Goal: Complete application form

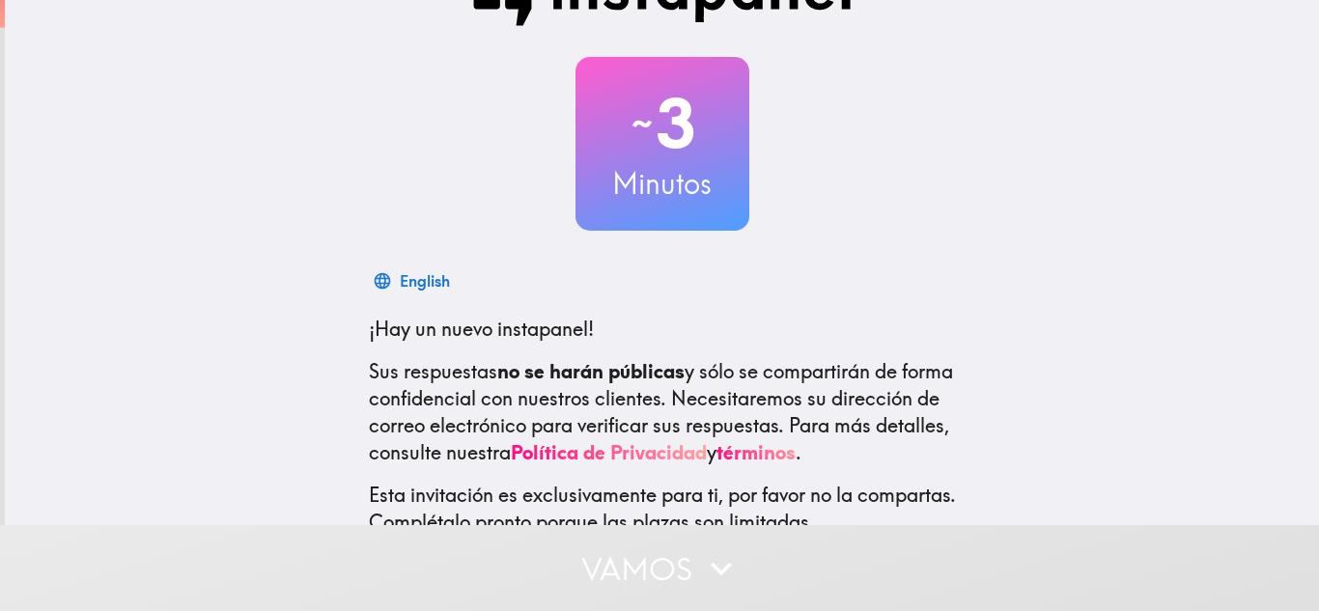
scroll to position [219, 0]
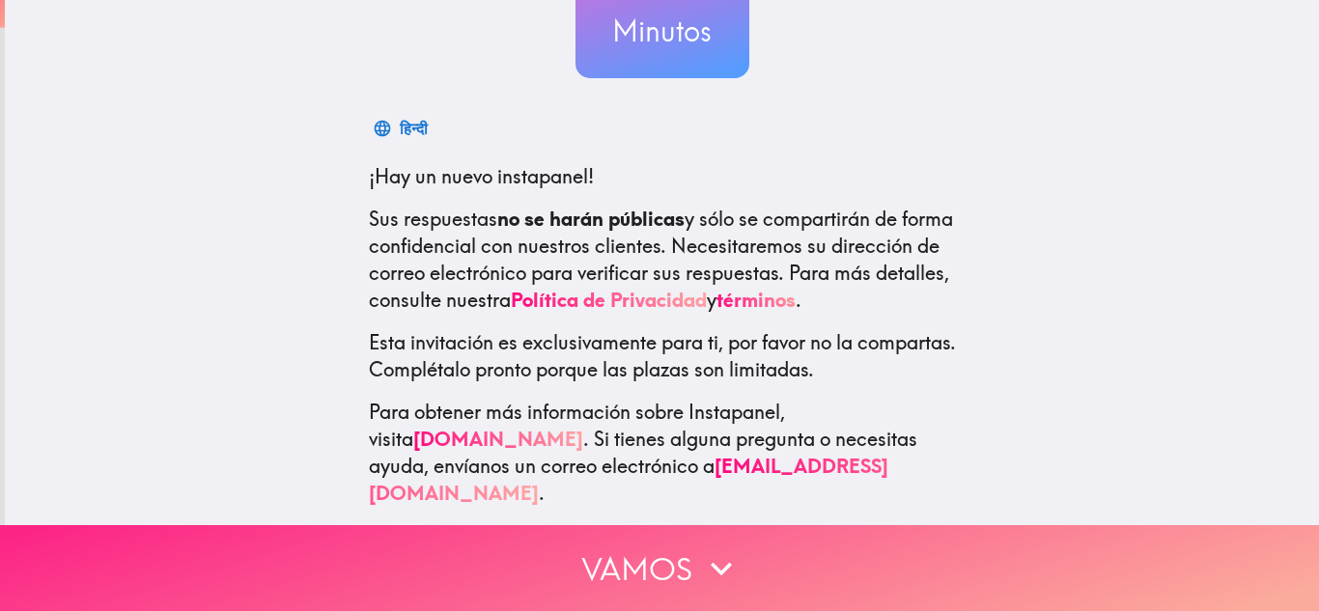
click at [656, 535] on button "Vamos" at bounding box center [659, 568] width 1319 height 86
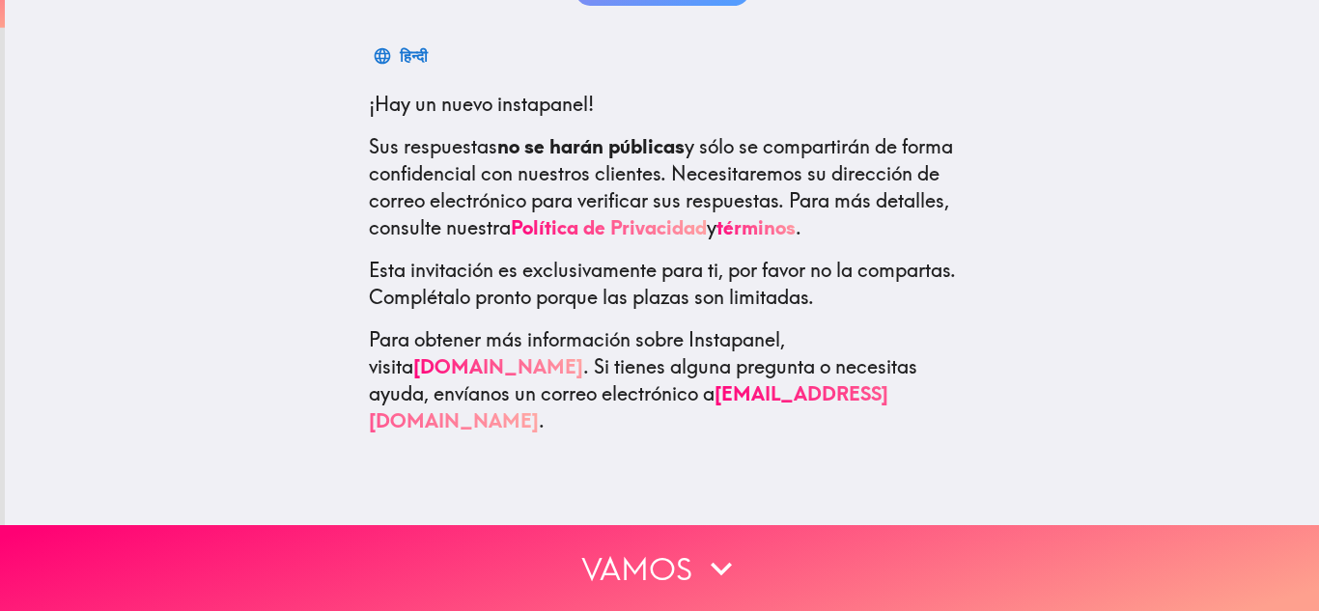
scroll to position [0, 0]
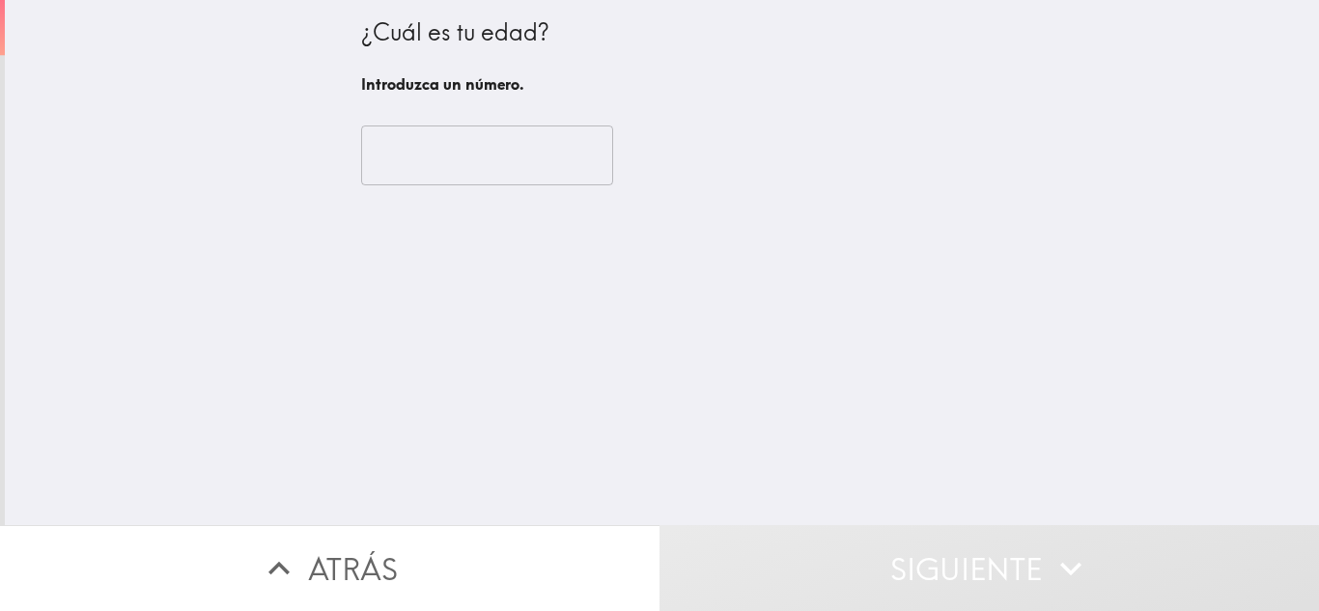
click at [520, 148] on input "number" at bounding box center [487, 156] width 252 height 60
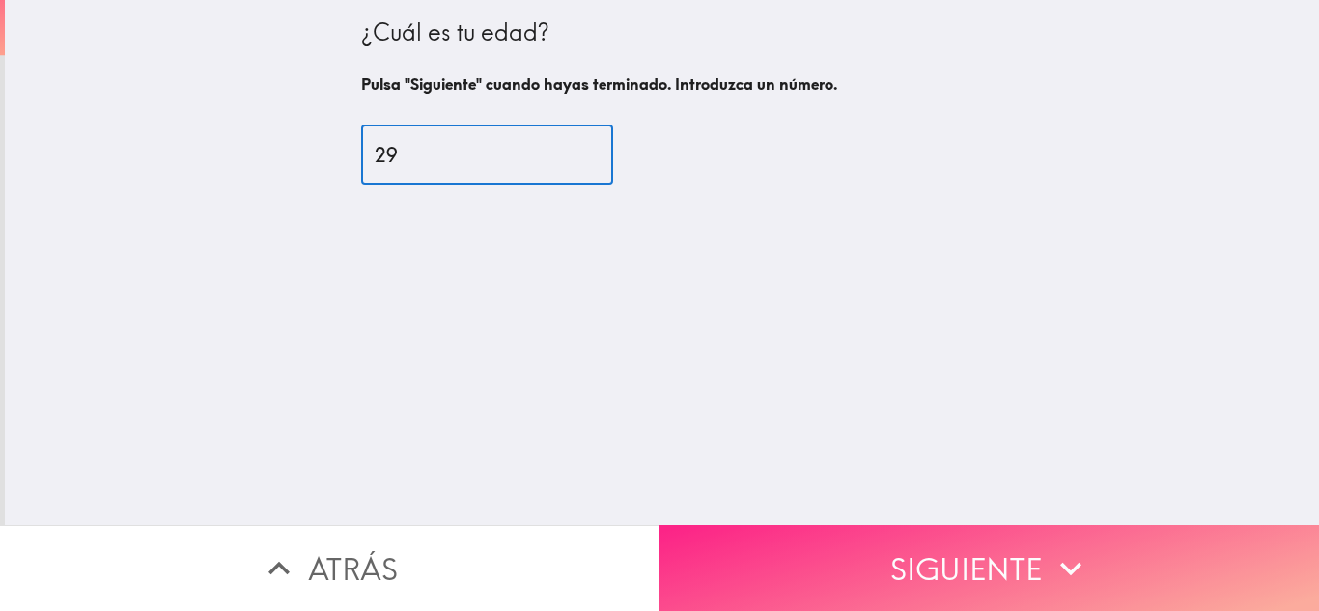
type input "29"
click at [851, 530] on button "Siguiente" at bounding box center [988, 568] width 659 height 86
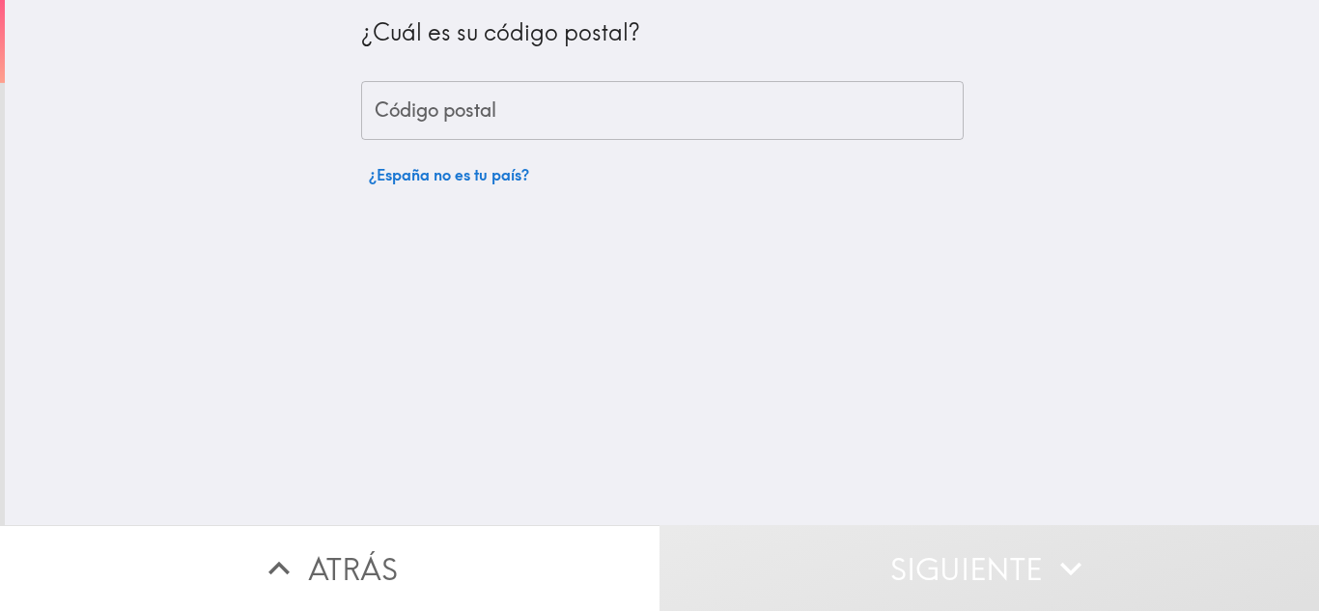
click at [535, 125] on input "Código postal" at bounding box center [662, 111] width 602 height 60
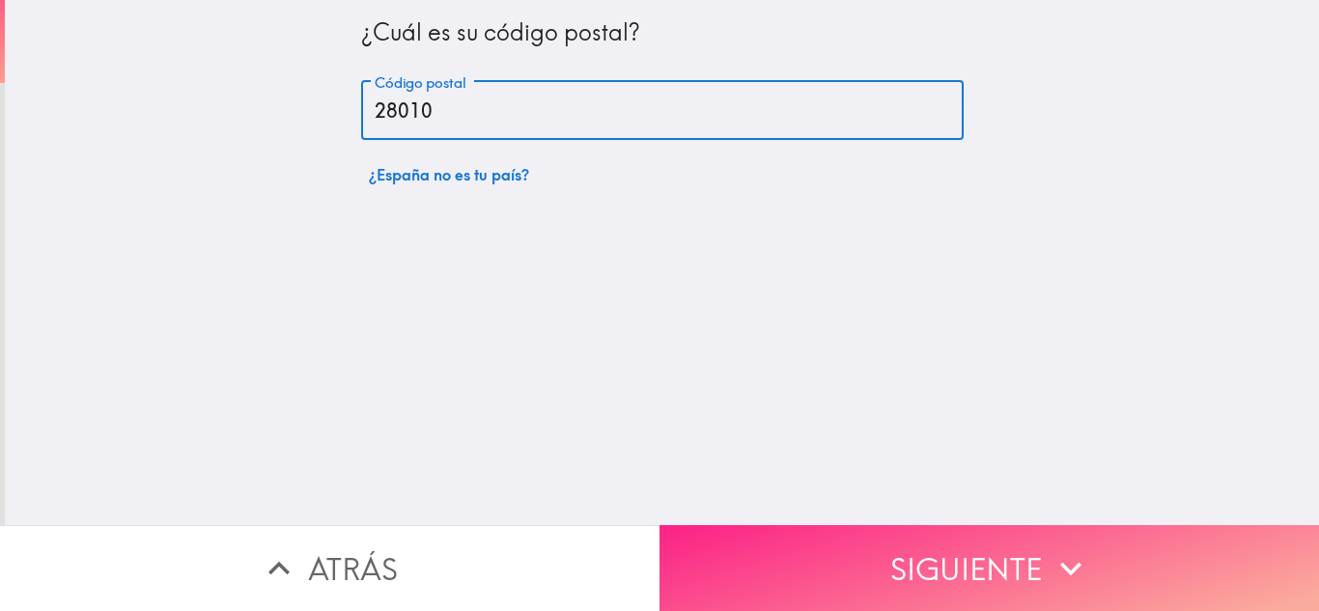
type input "28010"
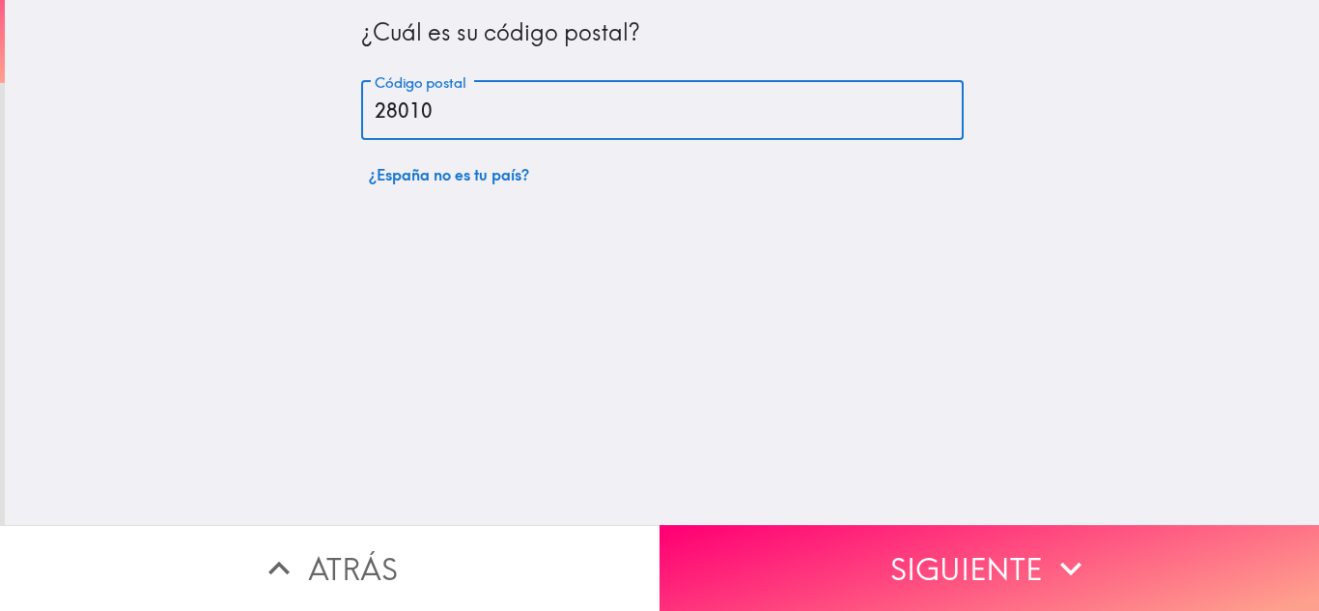
click at [936, 542] on button "Siguiente" at bounding box center [988, 568] width 659 height 86
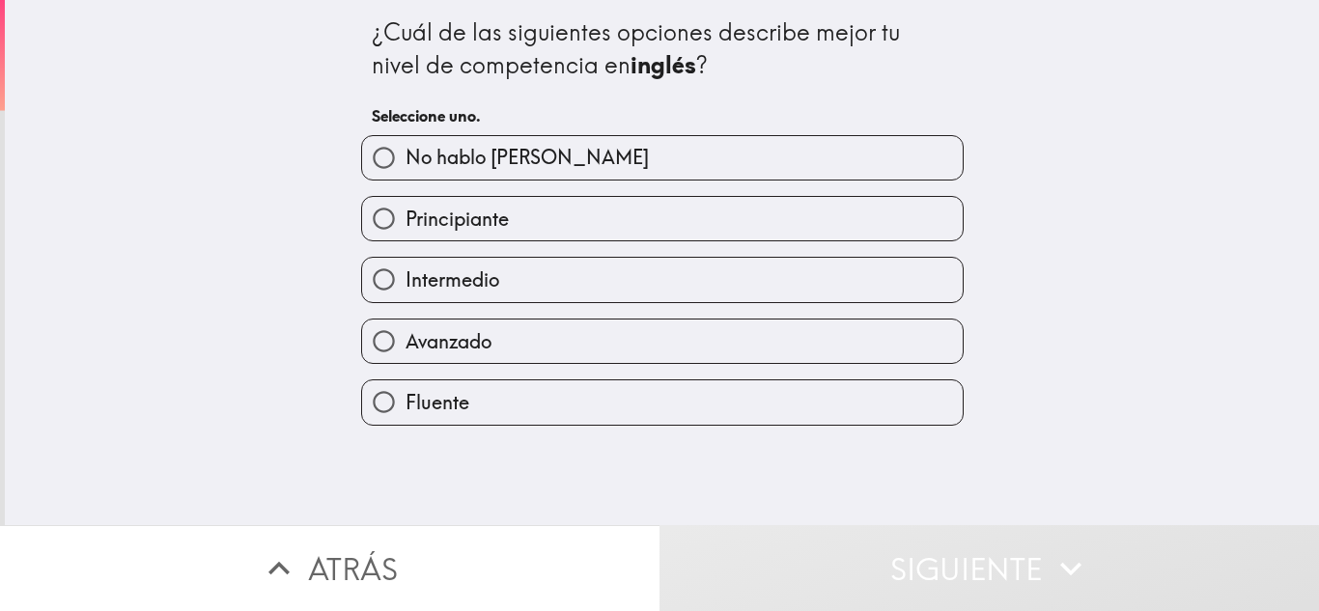
click at [631, 340] on label "Avanzado" at bounding box center [662, 341] width 600 height 43
click at [405, 340] on input "Avanzado" at bounding box center [383, 341] width 43 height 43
radio input "true"
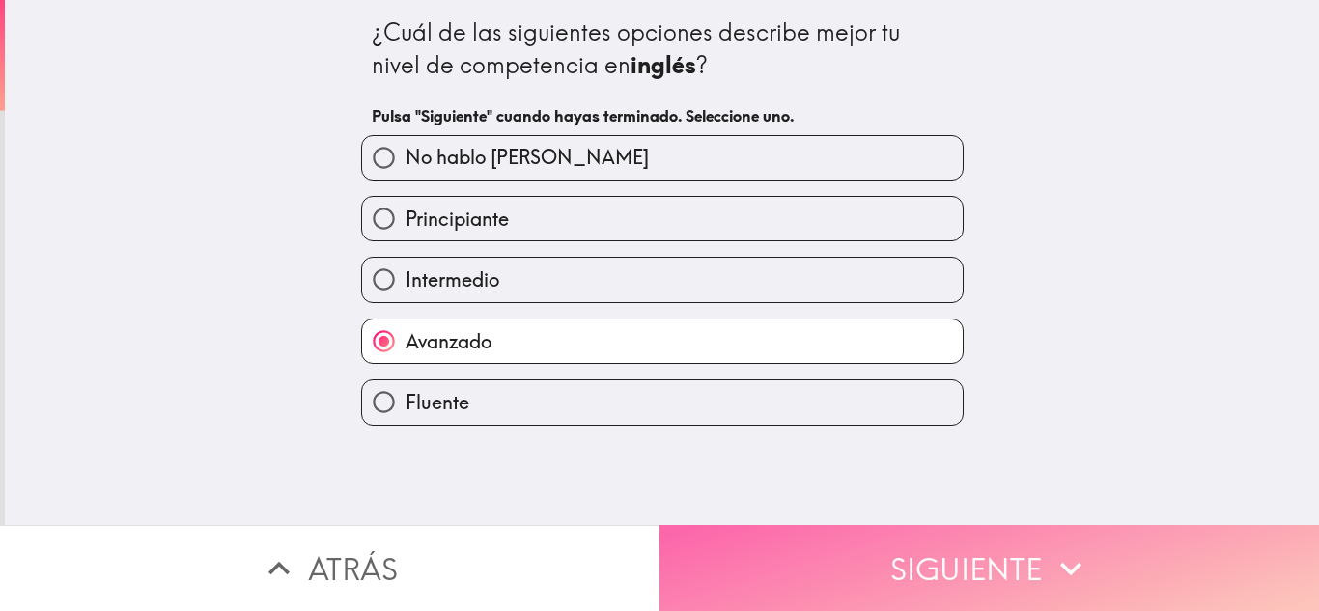
click at [941, 533] on button "Siguiente" at bounding box center [988, 568] width 659 height 86
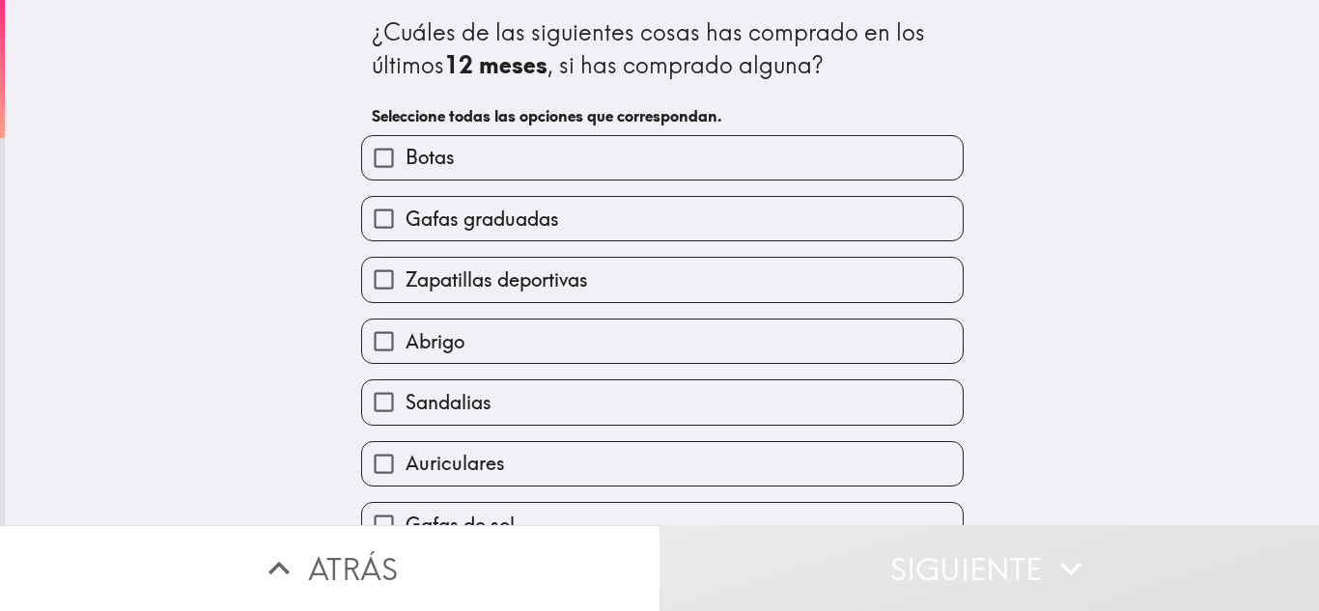
scroll to position [97, 0]
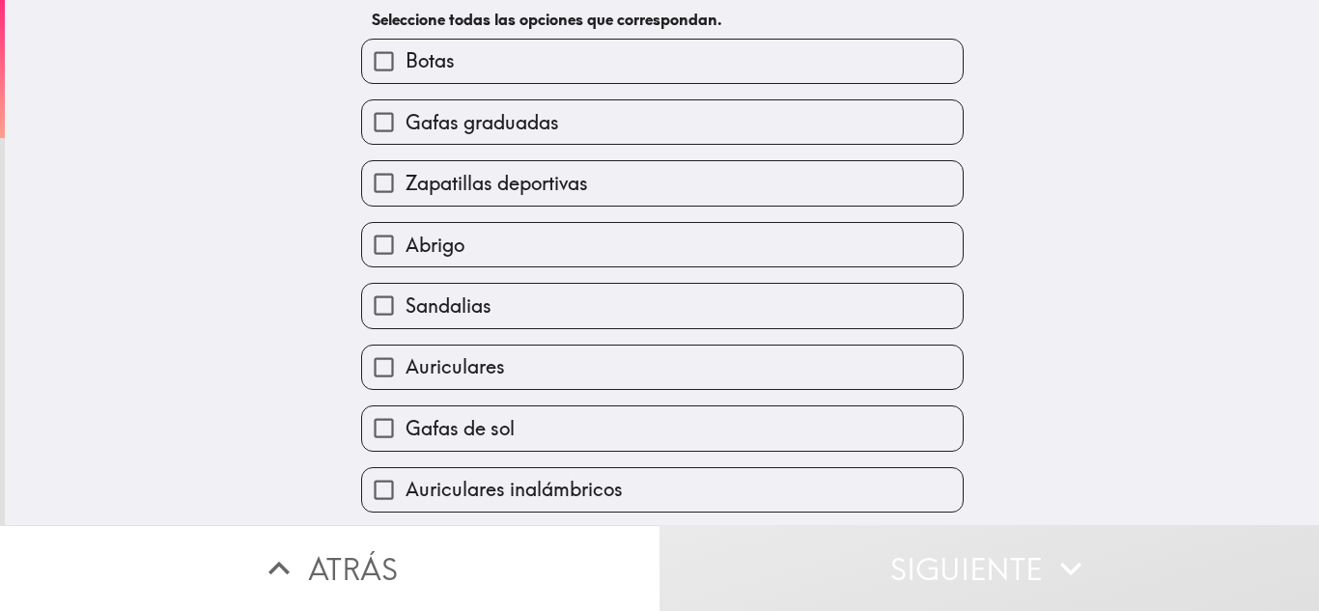
drag, startPoint x: 510, startPoint y: 132, endPoint x: 511, endPoint y: 123, distance: 9.7
click at [510, 142] on label "Gafas graduadas" at bounding box center [662, 121] width 600 height 43
click at [405, 142] on input "Gafas graduadas" at bounding box center [383, 121] width 43 height 43
checkbox input "true"
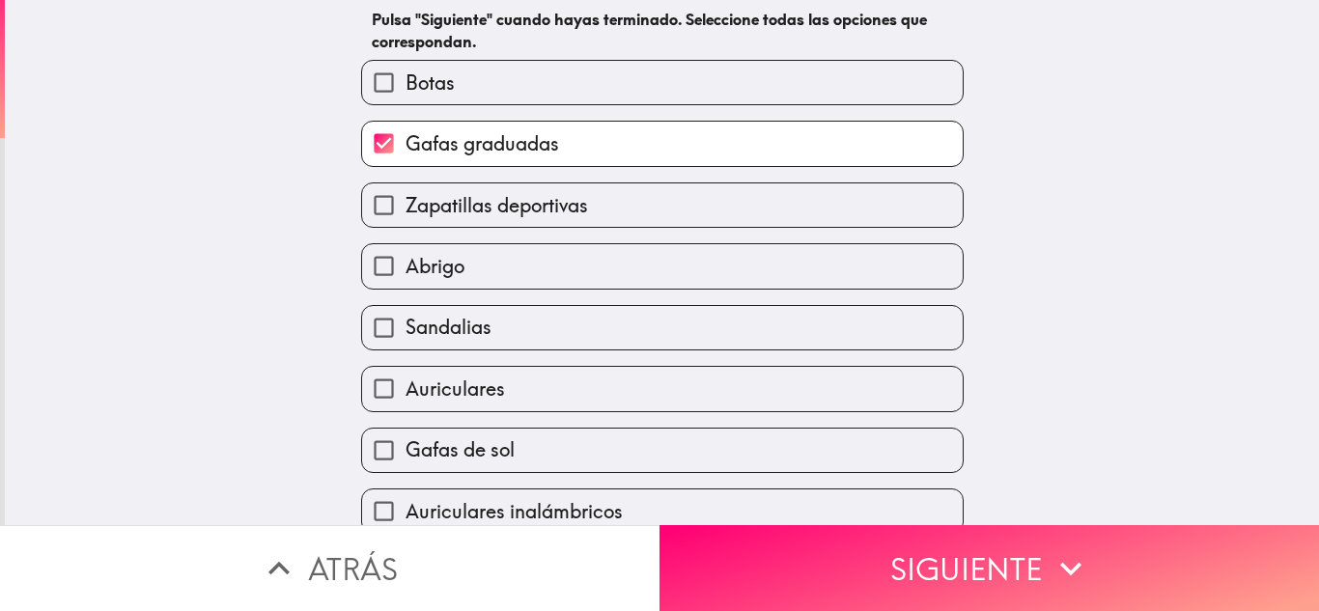
scroll to position [193, 0]
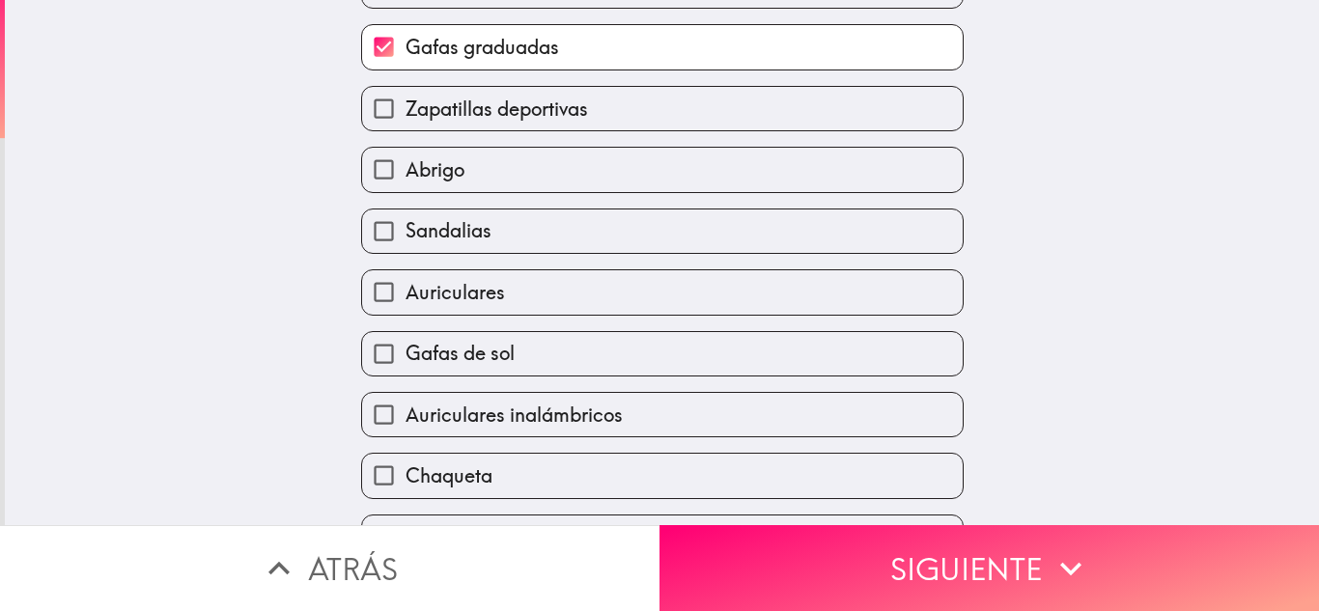
click at [570, 126] on label "Zapatillas deportivas" at bounding box center [662, 108] width 600 height 43
click at [405, 126] on input "Zapatillas deportivas" at bounding box center [383, 108] width 43 height 43
checkbox input "true"
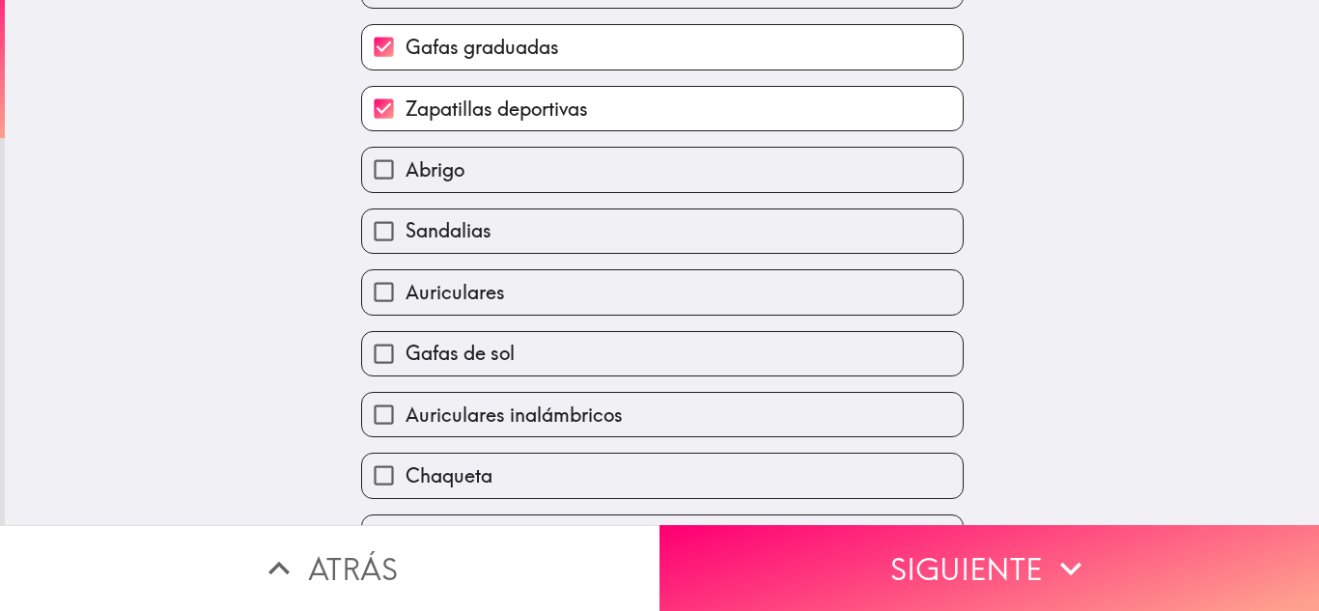
click at [569, 184] on label "Abrigo" at bounding box center [662, 169] width 600 height 43
click at [405, 184] on input "Abrigo" at bounding box center [383, 169] width 43 height 43
checkbox input "true"
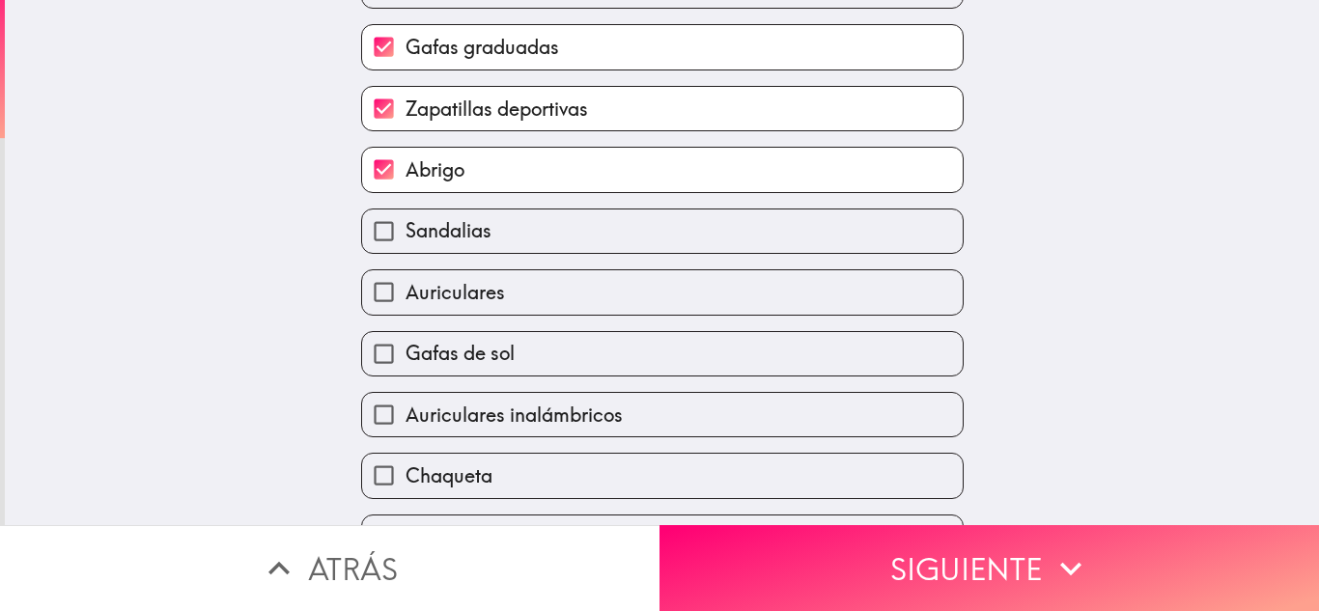
click at [571, 230] on label "Sandalias" at bounding box center [662, 230] width 600 height 43
click at [405, 230] on input "Sandalias" at bounding box center [383, 230] width 43 height 43
checkbox input "true"
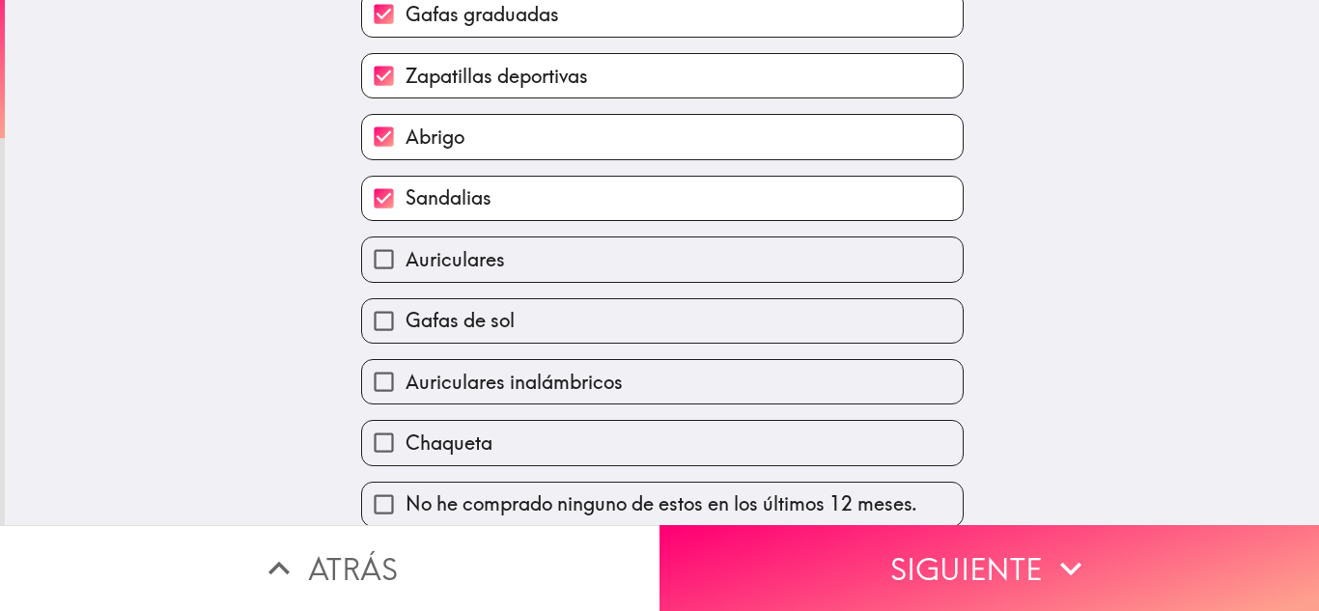
scroll to position [242, 0]
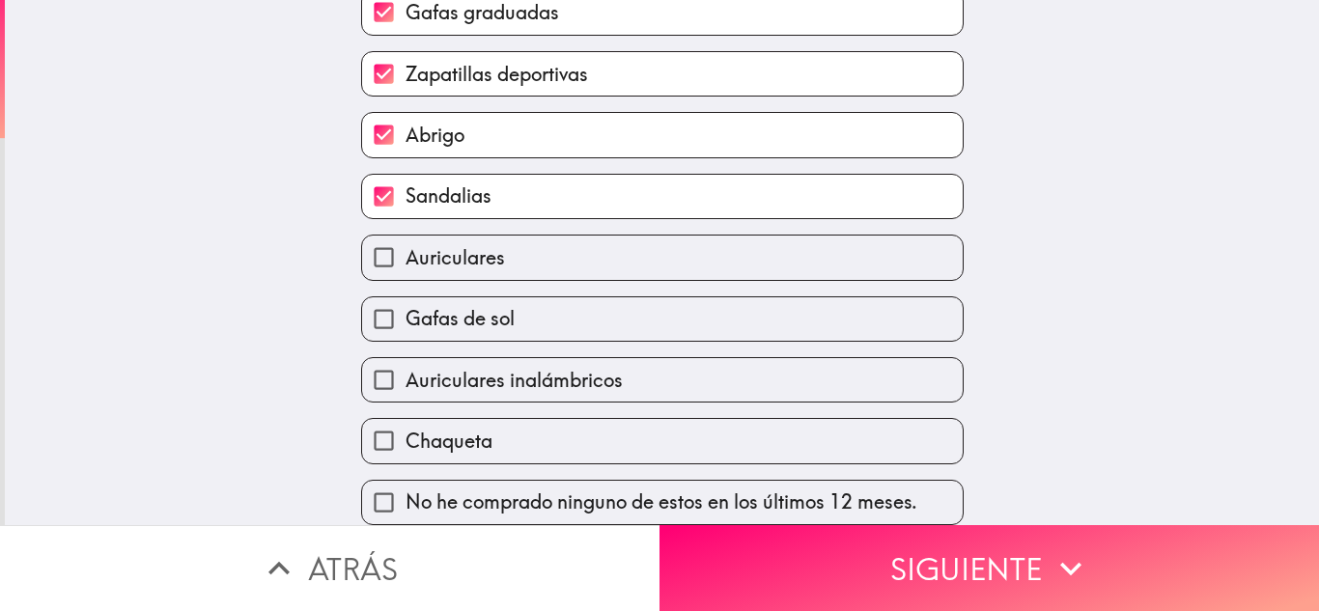
click at [574, 253] on label "Auriculares" at bounding box center [662, 257] width 600 height 43
click at [405, 253] on input "Auriculares" at bounding box center [383, 257] width 43 height 43
checkbox input "true"
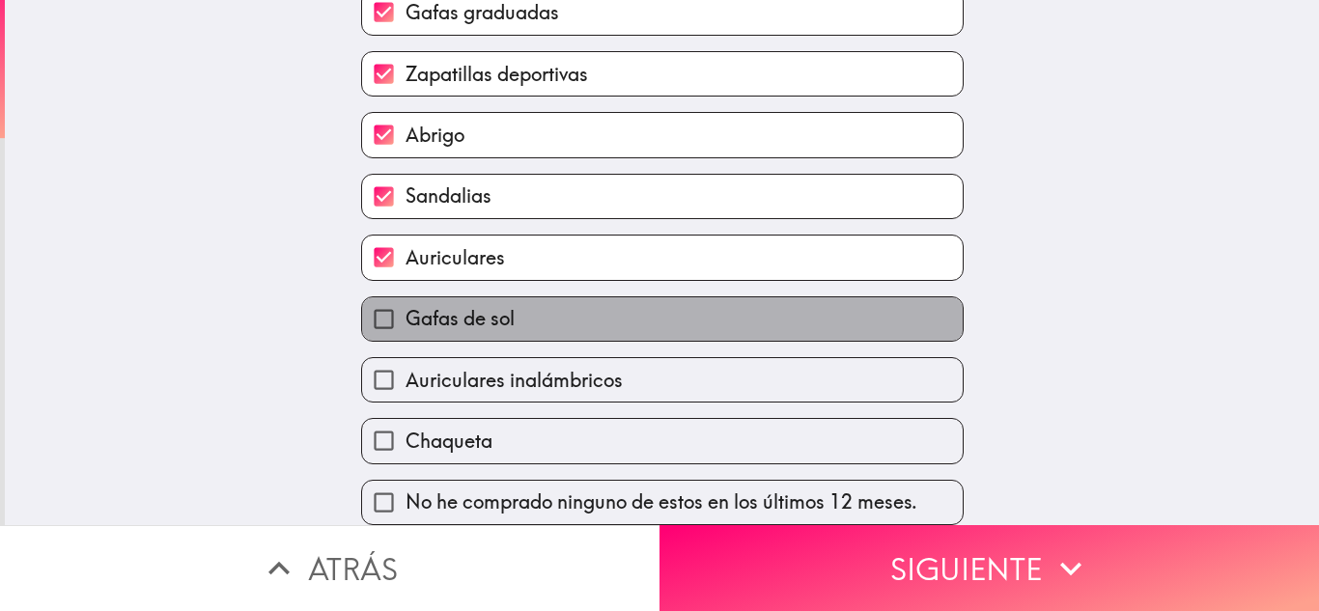
click at [569, 305] on label "Gafas de sol" at bounding box center [662, 318] width 600 height 43
click at [405, 305] on input "Gafas de sol" at bounding box center [383, 318] width 43 height 43
checkbox input "true"
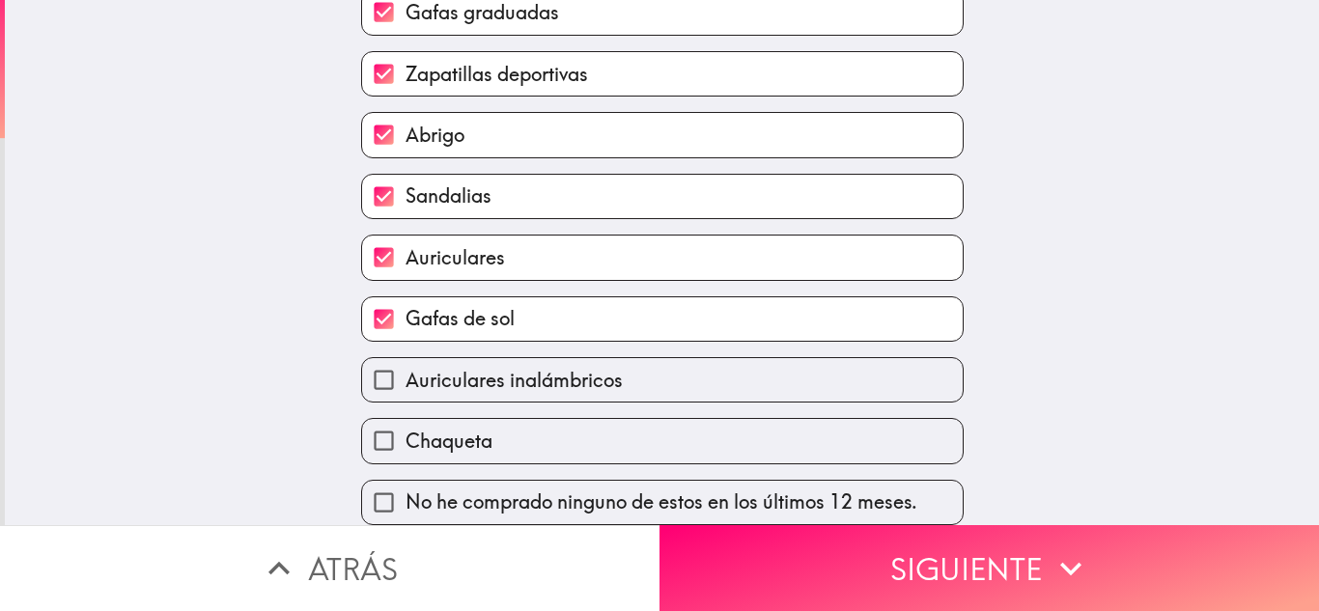
click at [602, 367] on span "Auriculares inalámbricos" at bounding box center [513, 380] width 217 height 27
click at [405, 367] on input "Auriculares inalámbricos" at bounding box center [383, 379] width 43 height 43
checkbox input "true"
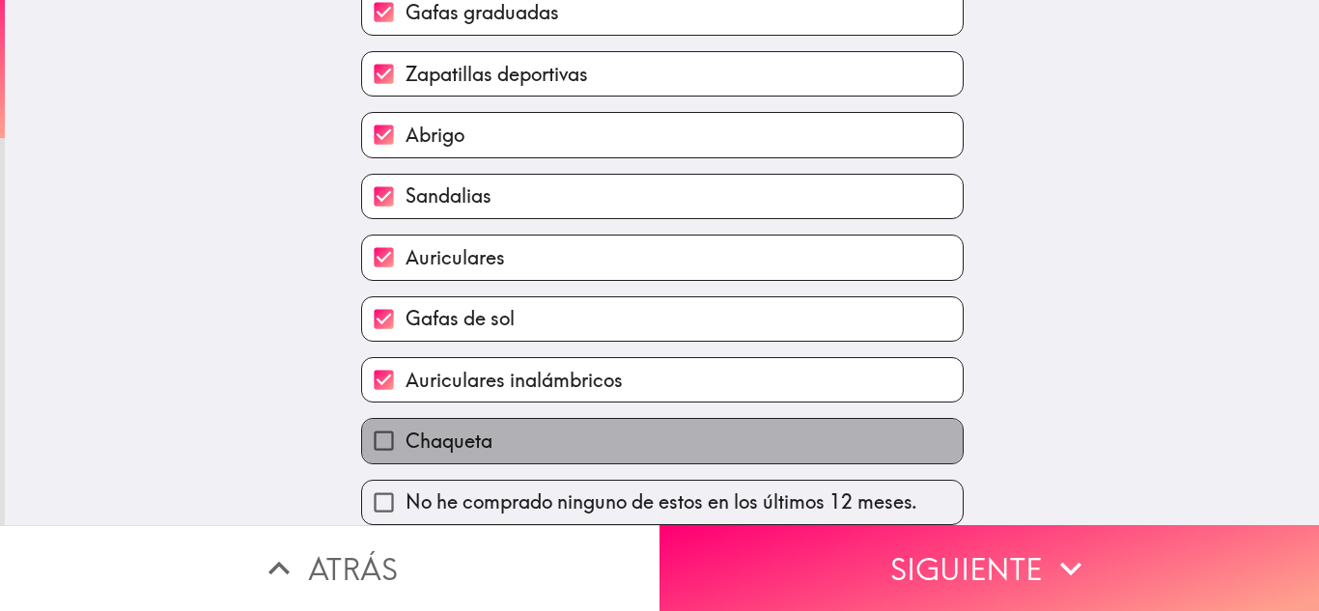
click at [634, 430] on label "Chaqueta" at bounding box center [662, 440] width 600 height 43
click at [405, 430] on input "Chaqueta" at bounding box center [383, 440] width 43 height 43
checkbox input "true"
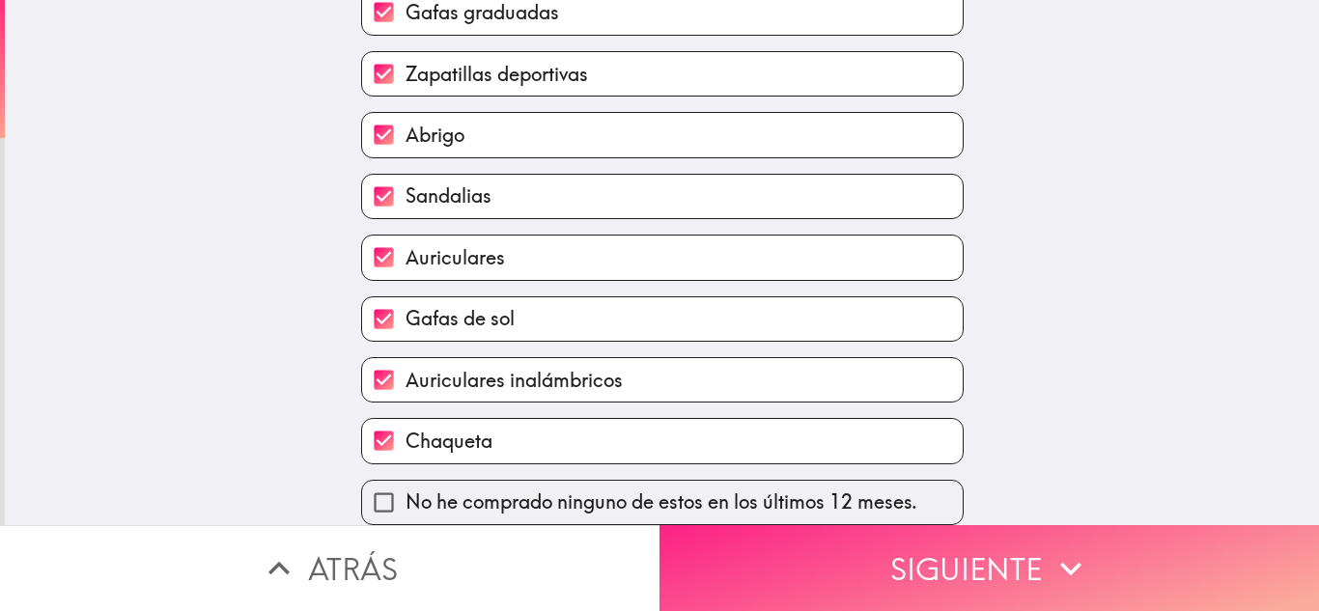
click at [937, 539] on button "Siguiente" at bounding box center [988, 568] width 659 height 86
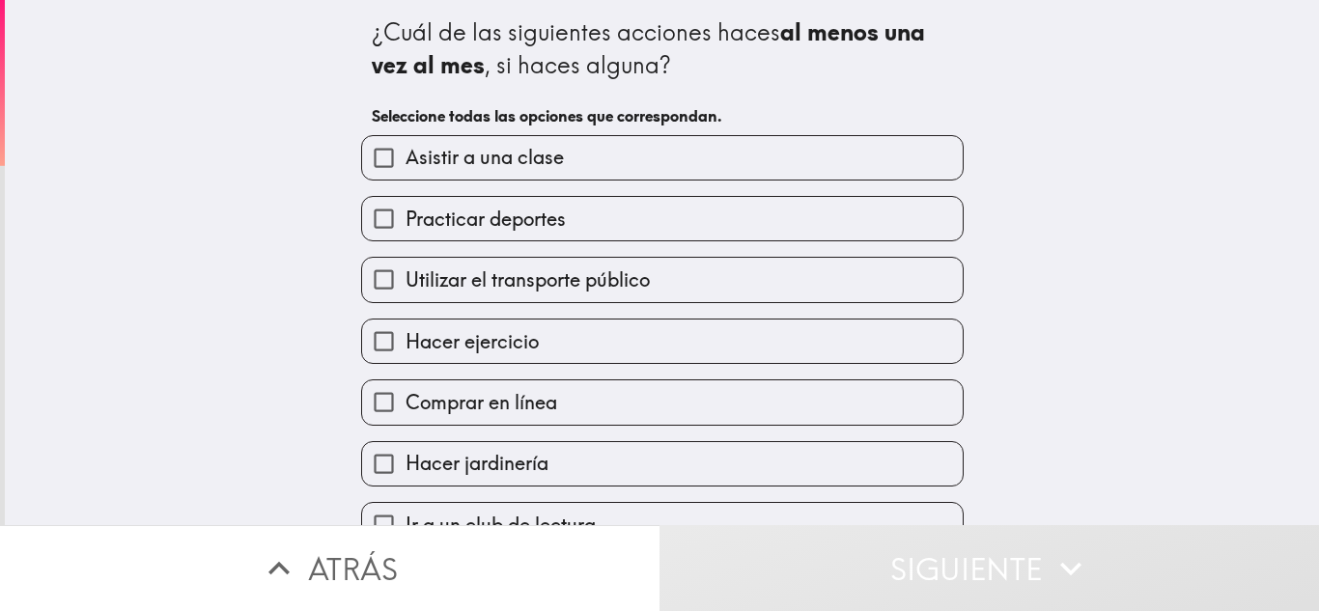
scroll to position [97, 0]
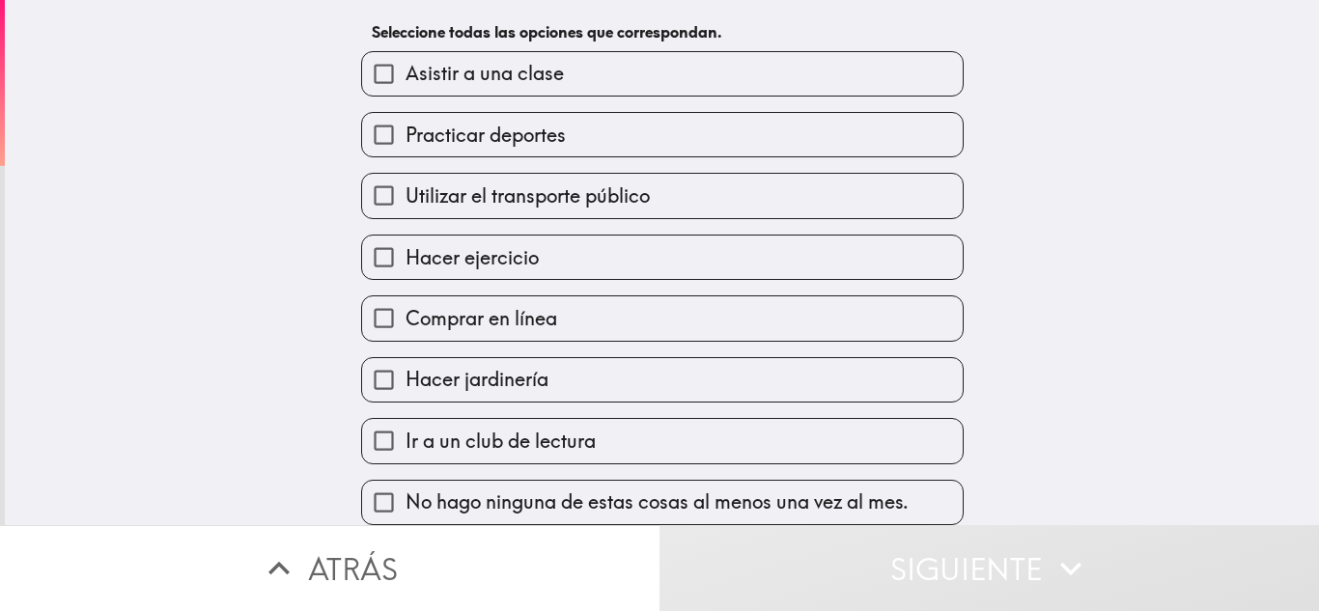
click at [571, 127] on label "Practicar deportes" at bounding box center [662, 134] width 600 height 43
click at [405, 127] on input "Practicar deportes" at bounding box center [383, 134] width 43 height 43
checkbox input "true"
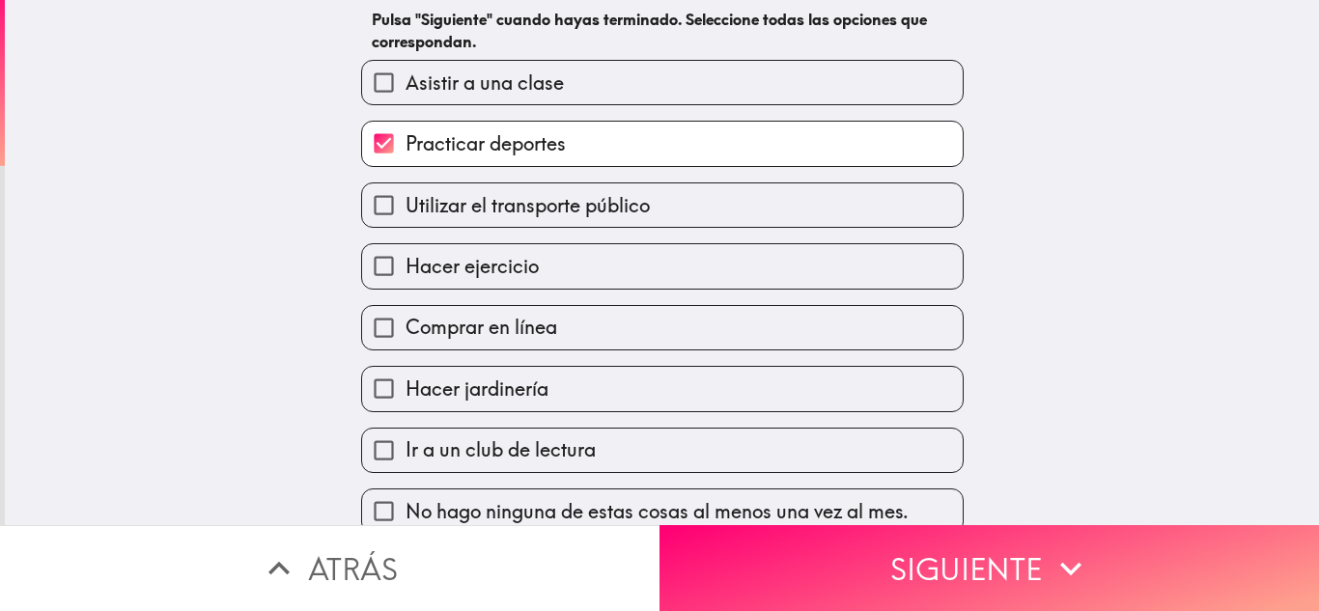
click at [593, 207] on span "Utilizar el transporte público" at bounding box center [527, 205] width 244 height 27
click at [405, 207] on input "Utilizar el transporte público" at bounding box center [383, 204] width 43 height 43
checkbox input "true"
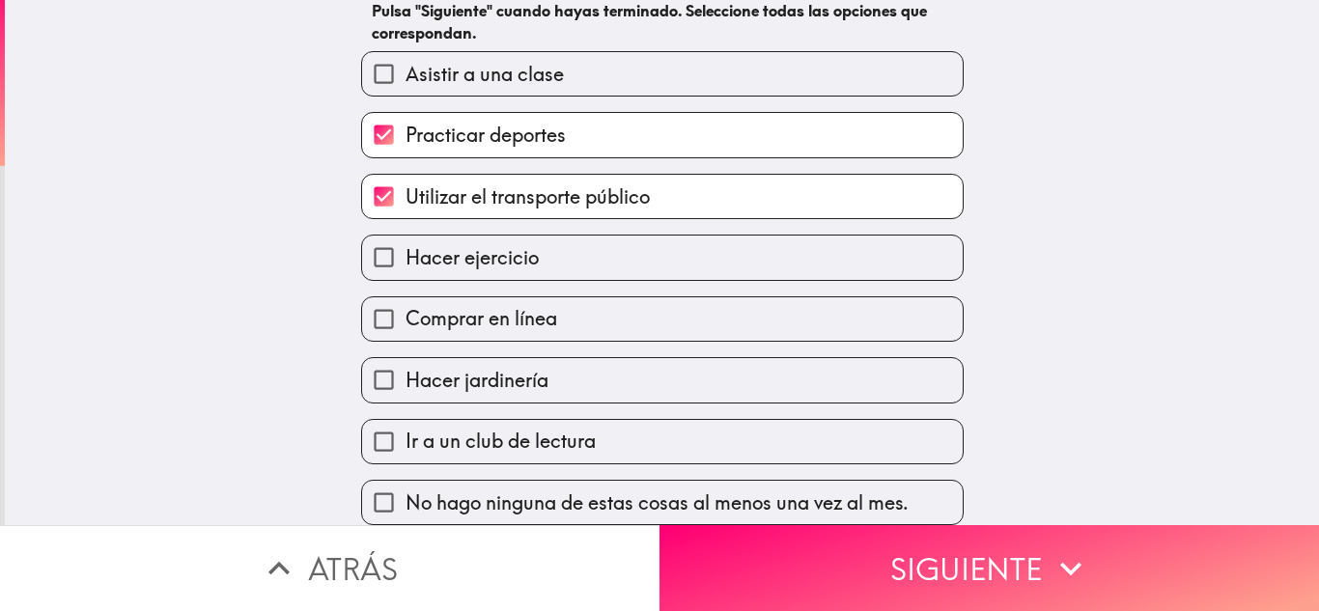
scroll to position [120, 0]
click at [590, 249] on label "Hacer ejercicio" at bounding box center [662, 257] width 600 height 43
click at [405, 249] on input "Hacer ejercicio" at bounding box center [383, 257] width 43 height 43
checkbox input "true"
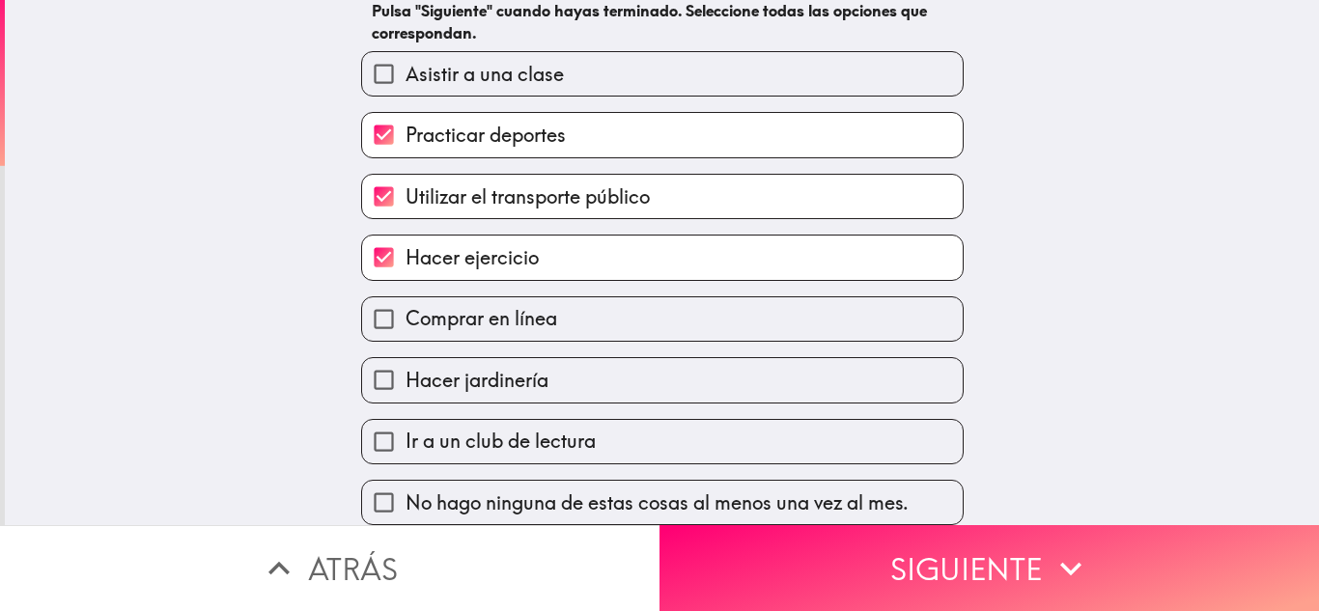
drag, startPoint x: 594, startPoint y: 308, endPoint x: 594, endPoint y: 352, distance: 44.4
click at [594, 309] on label "Comprar en línea" at bounding box center [662, 318] width 600 height 43
click at [405, 309] on input "Comprar en línea" at bounding box center [383, 318] width 43 height 43
checkbox input "true"
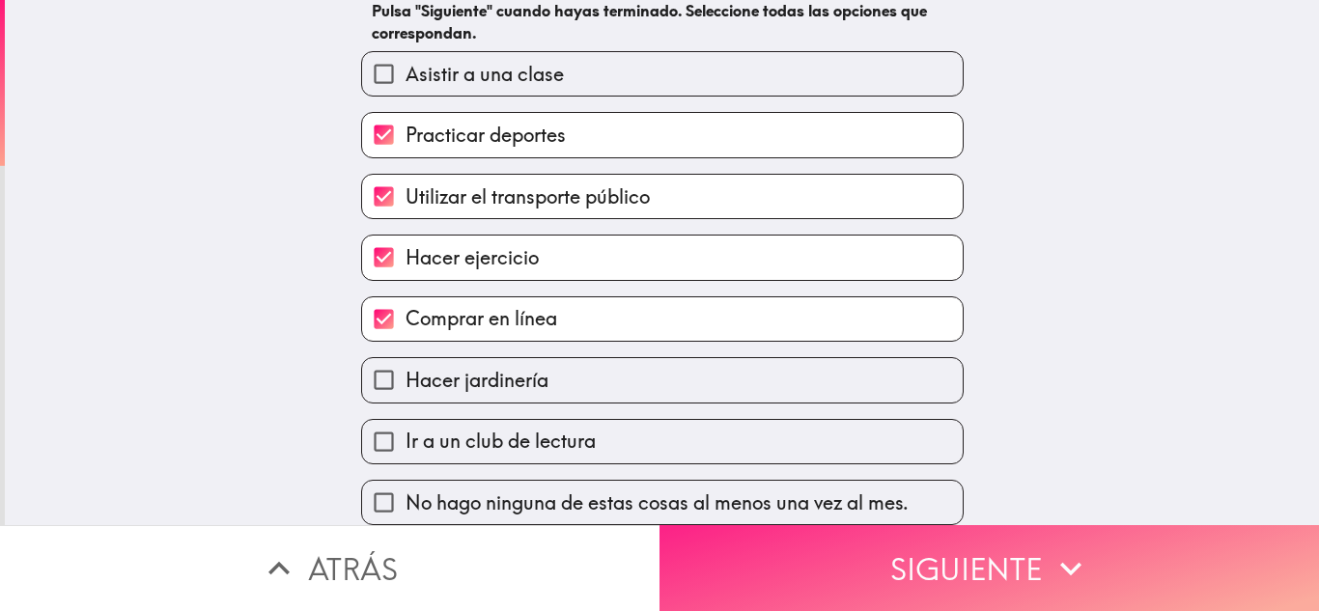
click at [859, 570] on button "Siguiente" at bounding box center [988, 568] width 659 height 86
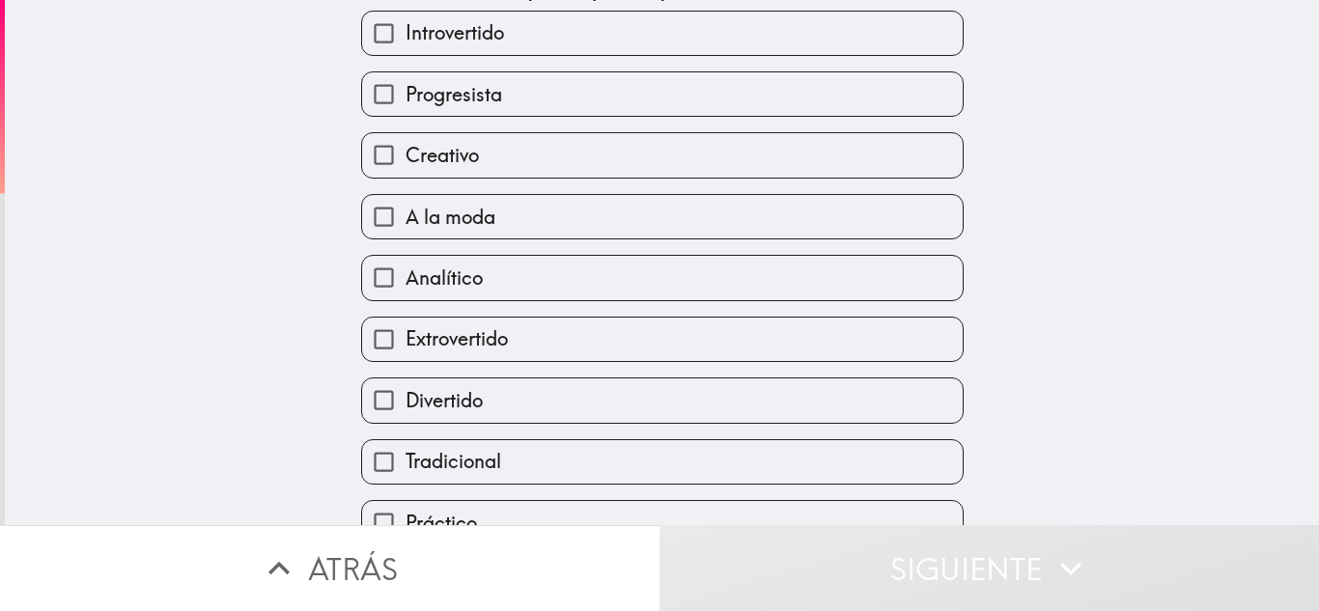
scroll to position [28, 0]
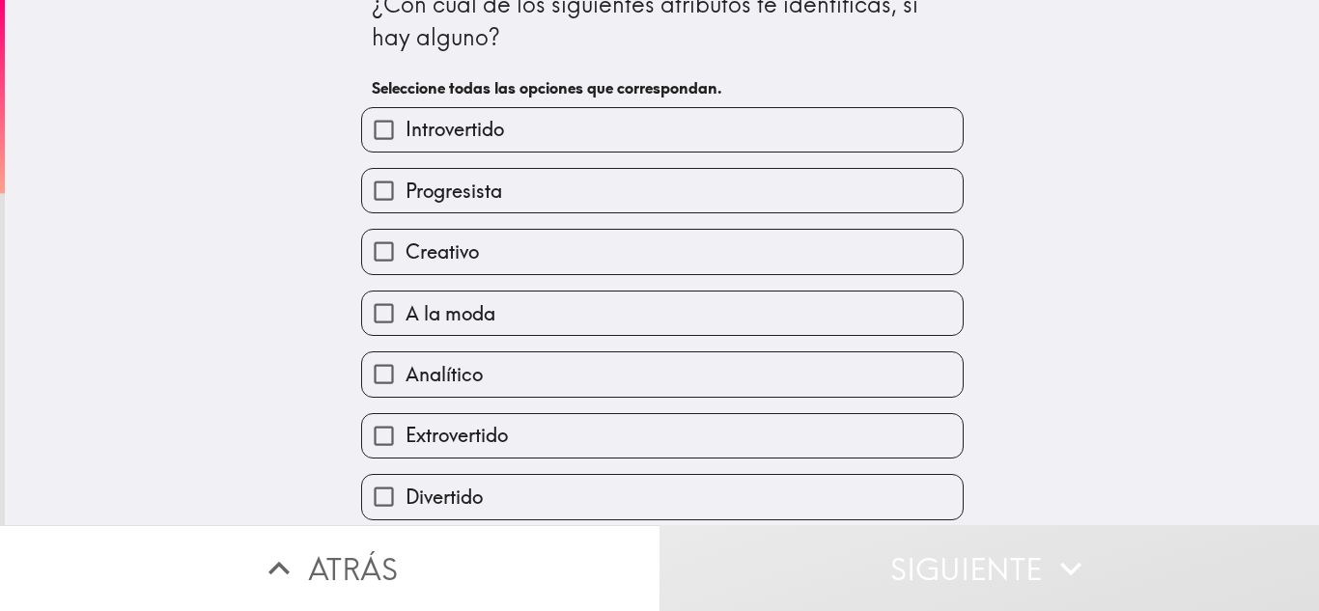
click at [532, 128] on label "Introvertido" at bounding box center [662, 129] width 600 height 43
click at [405, 128] on input "Introvertido" at bounding box center [383, 129] width 43 height 43
checkbox input "true"
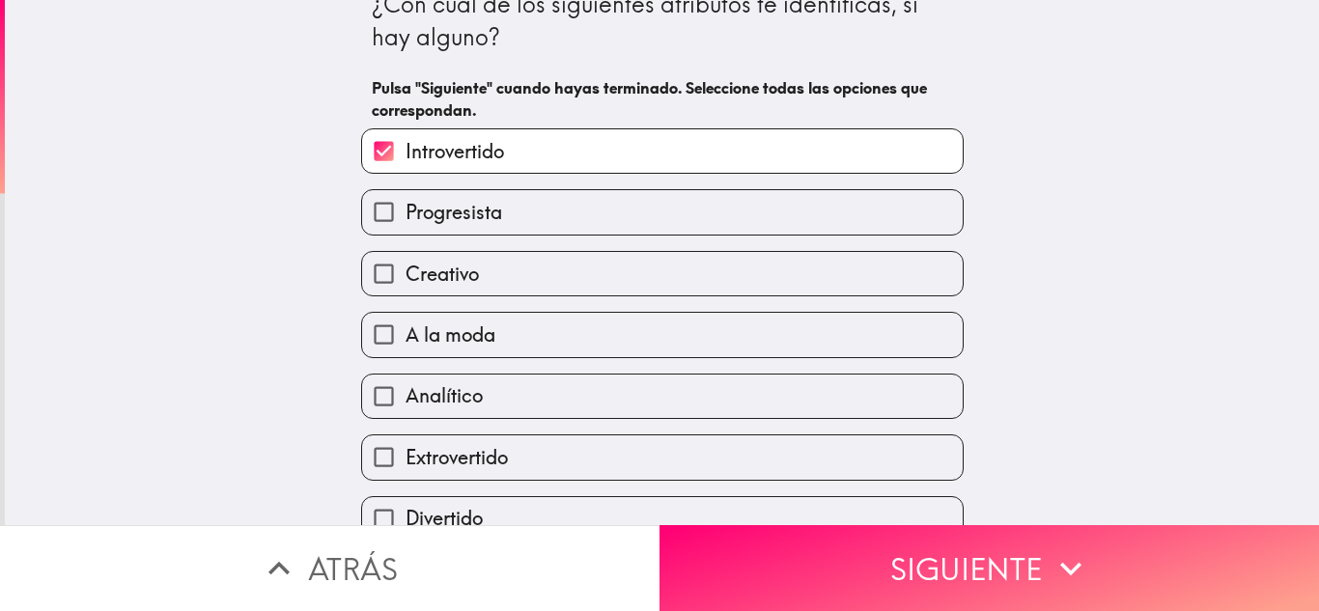
scroll to position [125, 0]
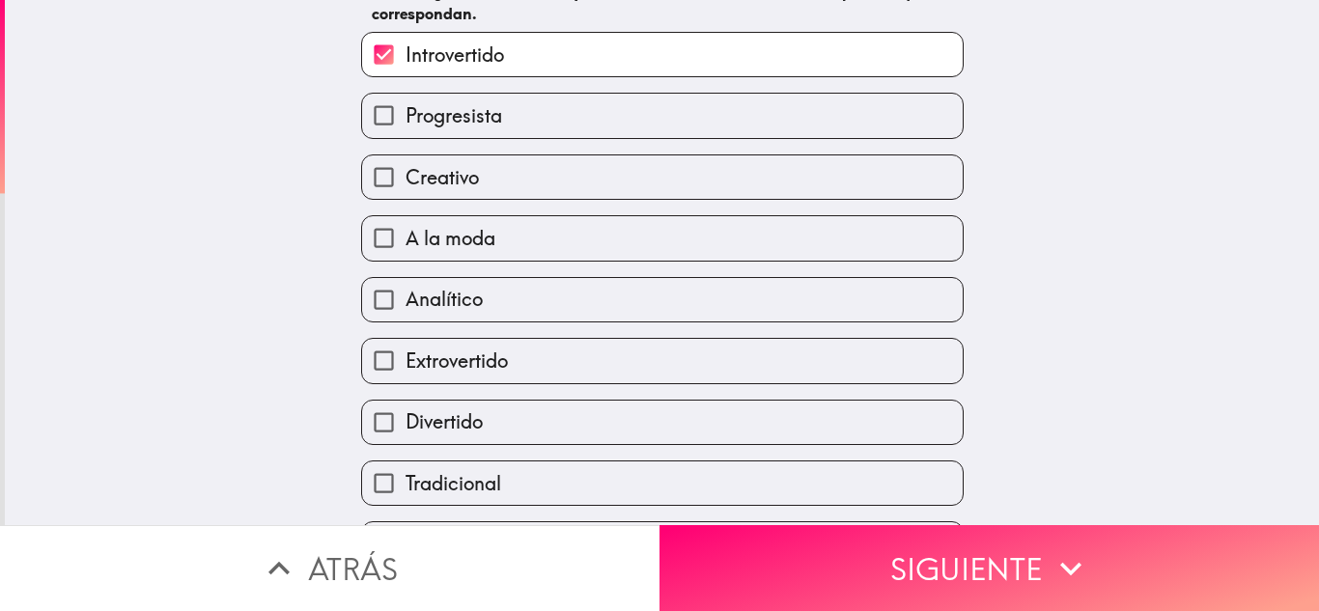
click at [471, 186] on label "Creativo" at bounding box center [662, 176] width 600 height 43
click at [405, 186] on input "Creativo" at bounding box center [383, 176] width 43 height 43
checkbox input "true"
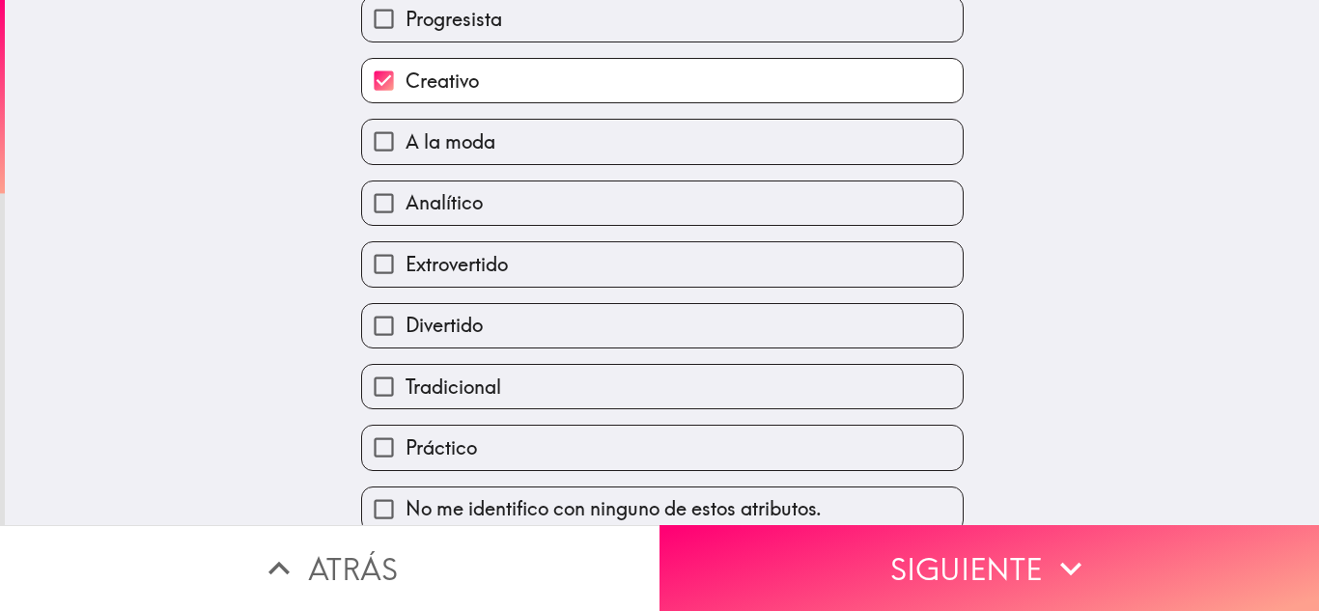
scroll to position [242, 0]
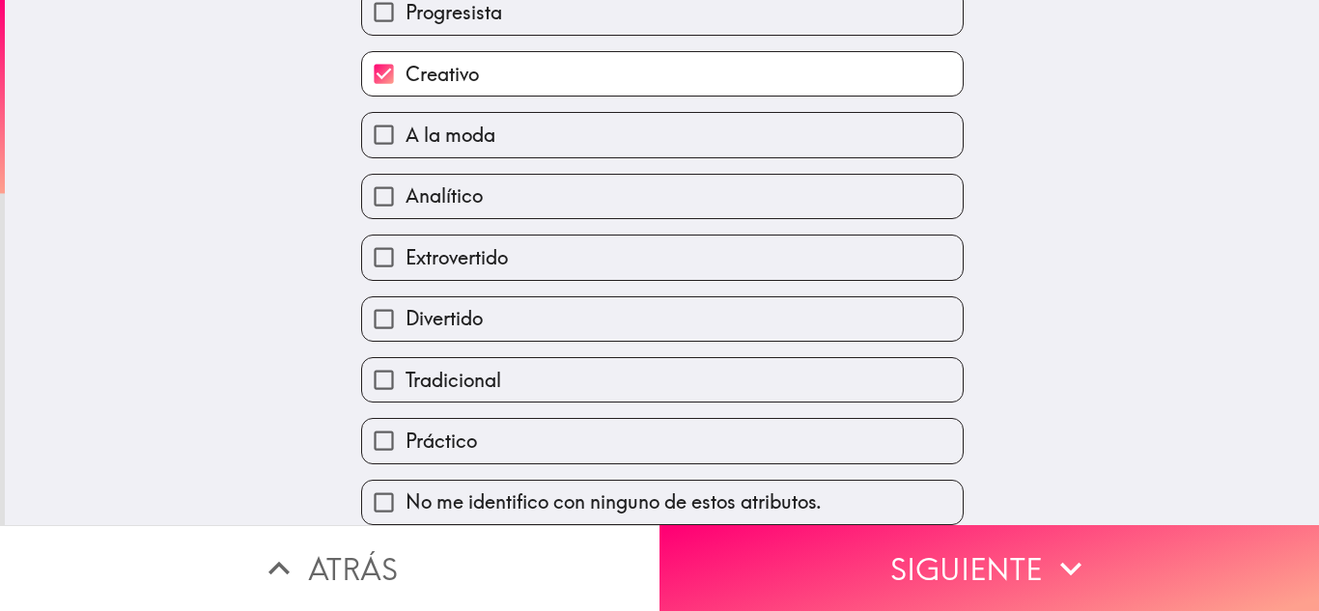
click at [491, 176] on label "Analítico" at bounding box center [662, 196] width 600 height 43
click at [405, 176] on input "Analítico" at bounding box center [383, 196] width 43 height 43
checkbox input "true"
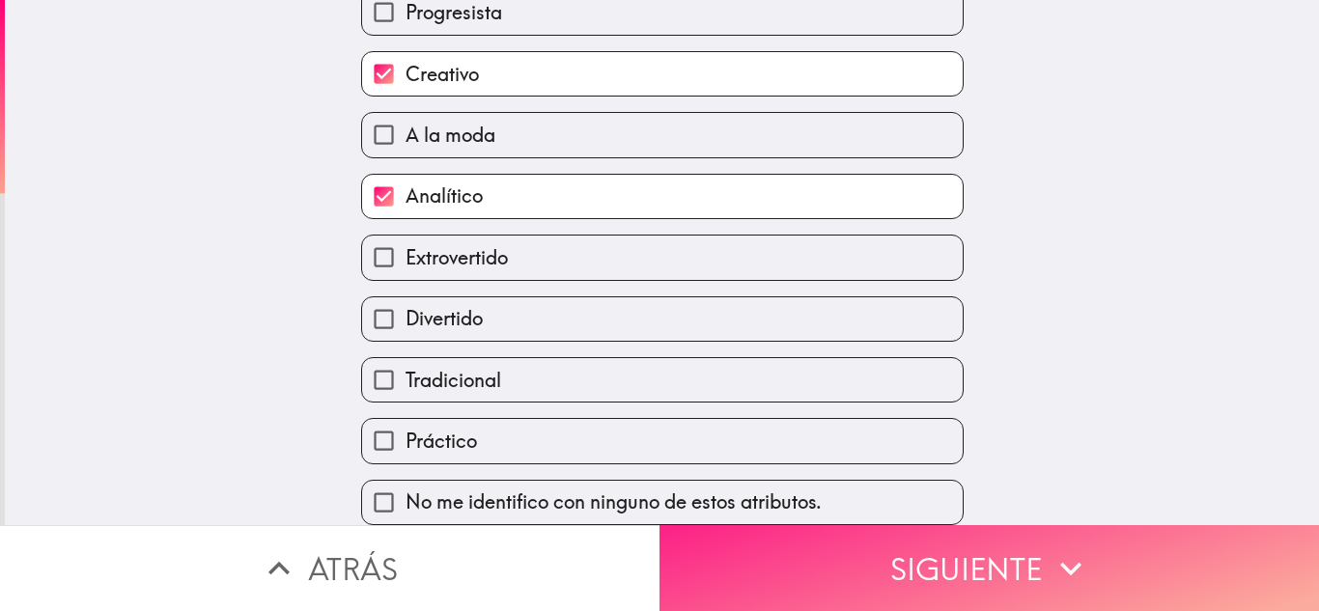
click at [940, 538] on button "Siguiente" at bounding box center [988, 568] width 659 height 86
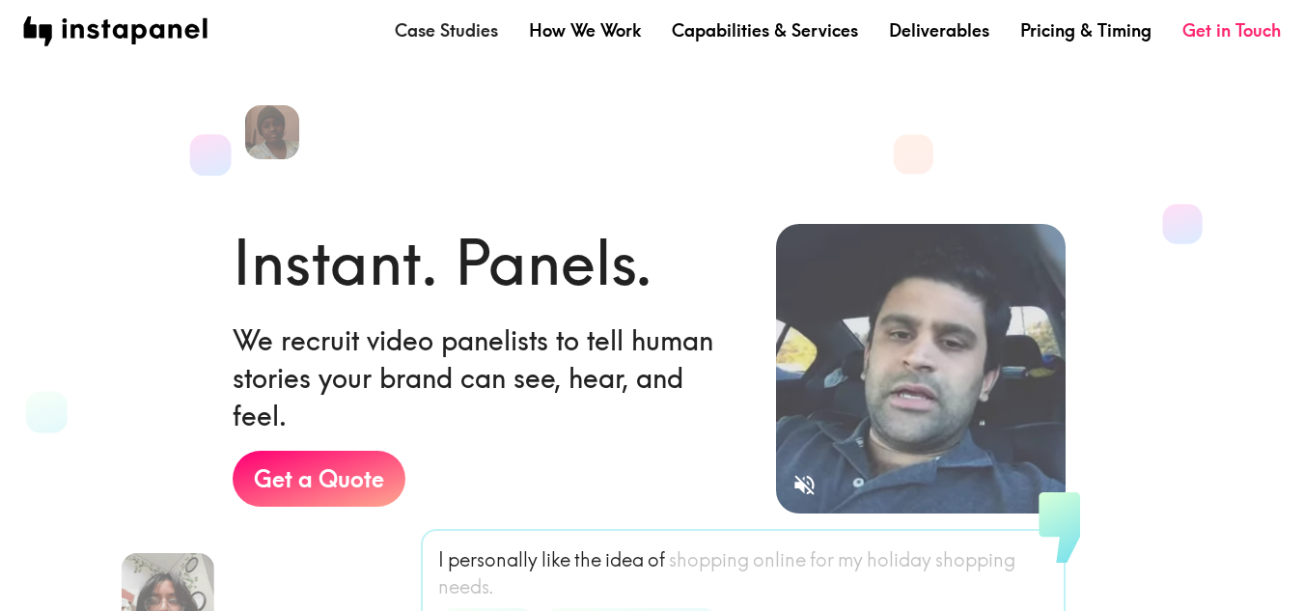
click at [459, 35] on link "Case Studies" at bounding box center [446, 30] width 103 height 24
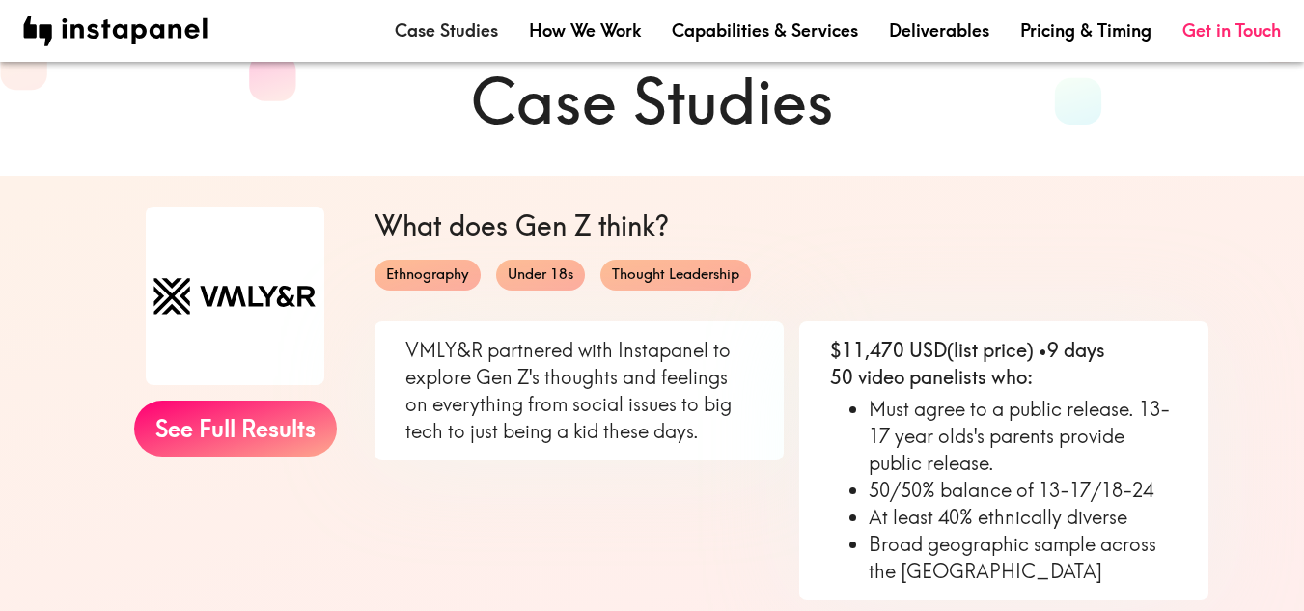
scroll to position [193, 0]
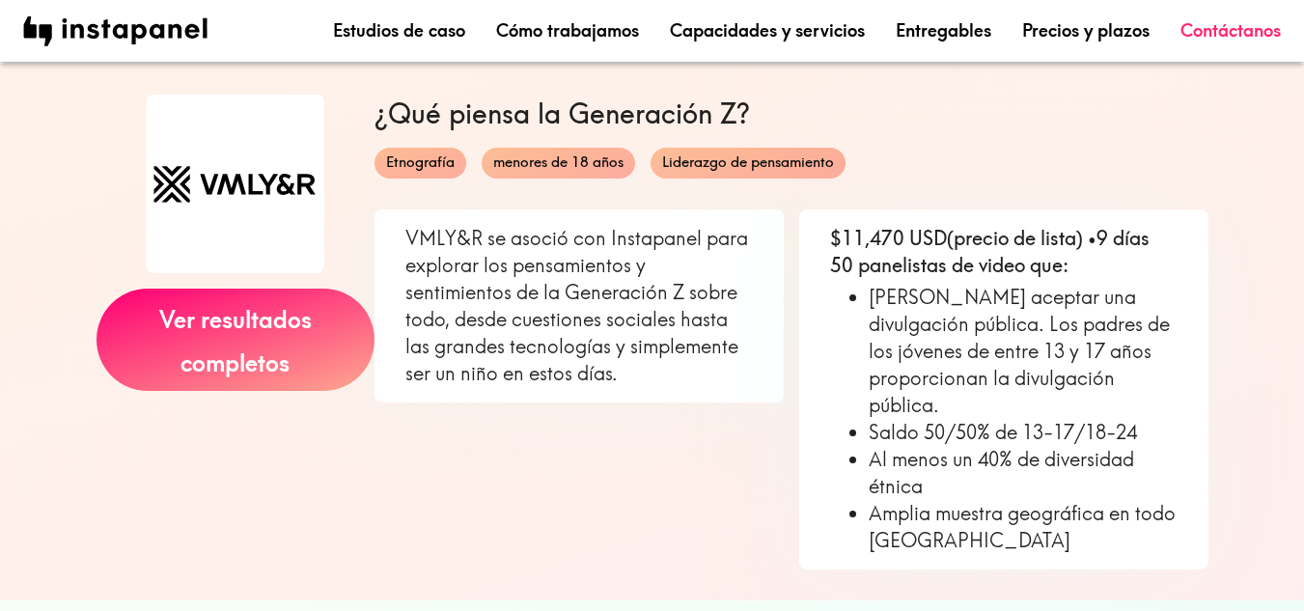
click at [656, 437] on div "VMLY&R se asoció con Instapanel para explorar los pensamientos y sentimientos d…" at bounding box center [571, 382] width 425 height 376
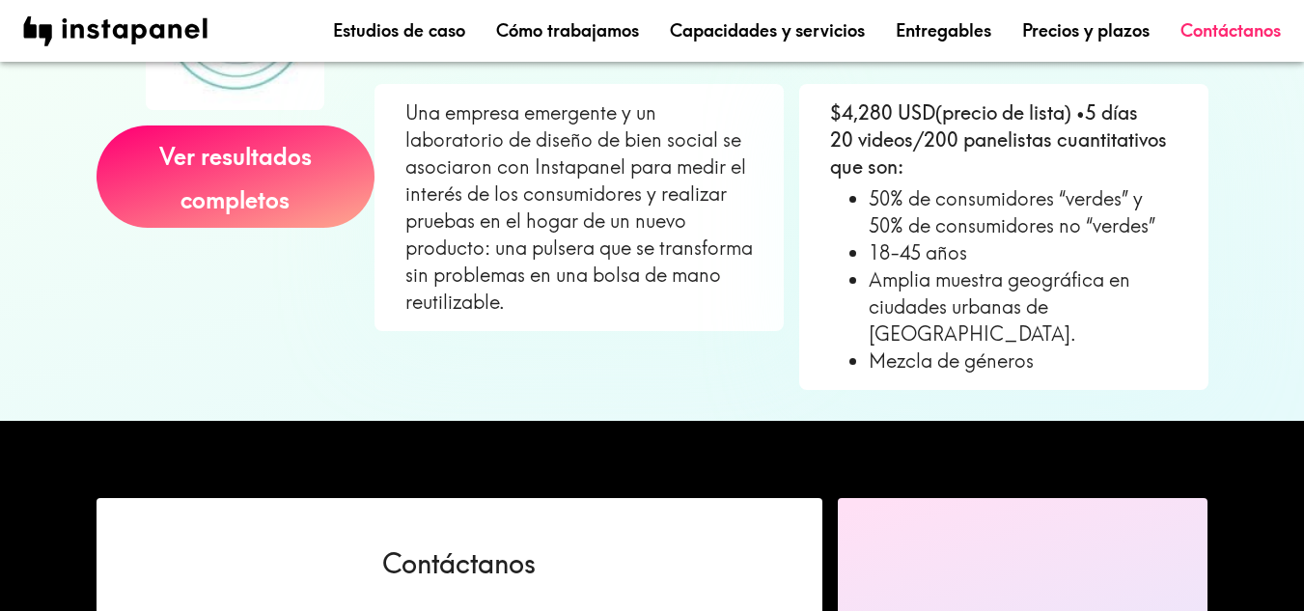
scroll to position [2027, 0]
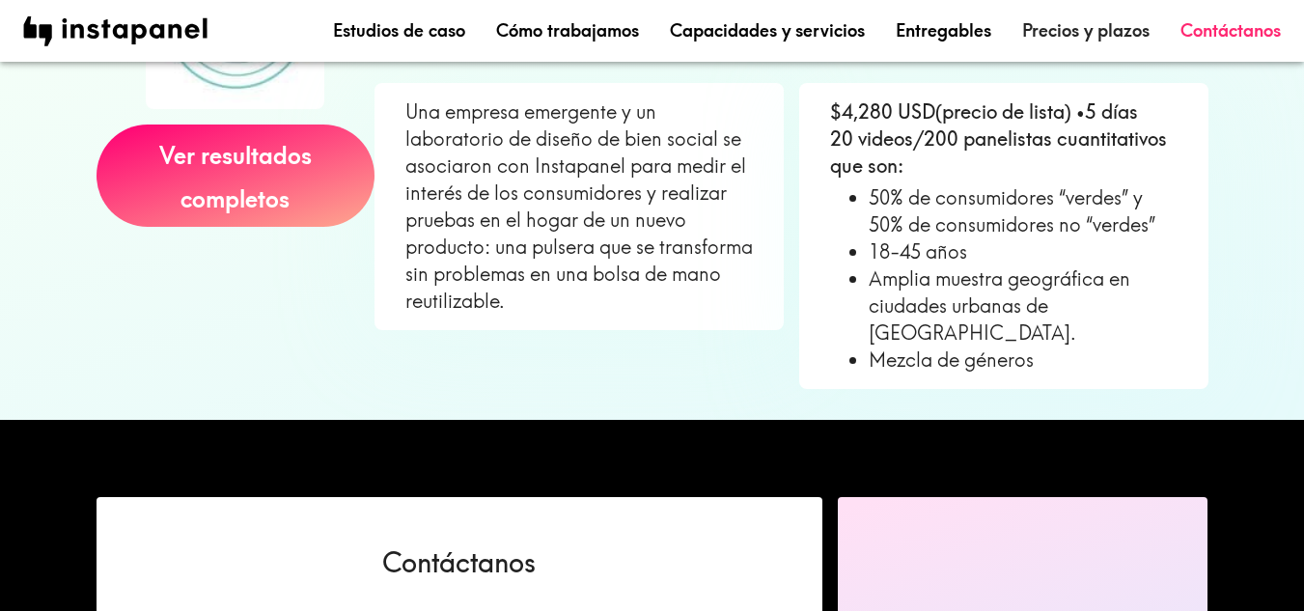
click at [1048, 31] on font "Precios y plazos" at bounding box center [1085, 30] width 127 height 22
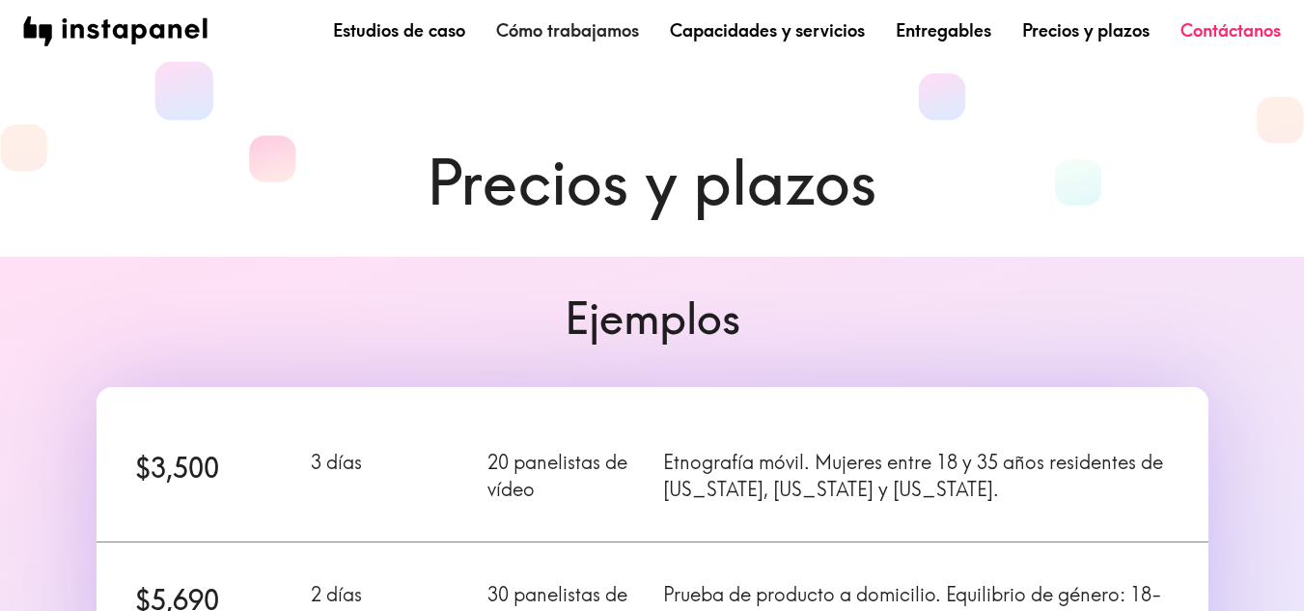
click at [594, 32] on font "Cómo trabajamos" at bounding box center [567, 30] width 143 height 22
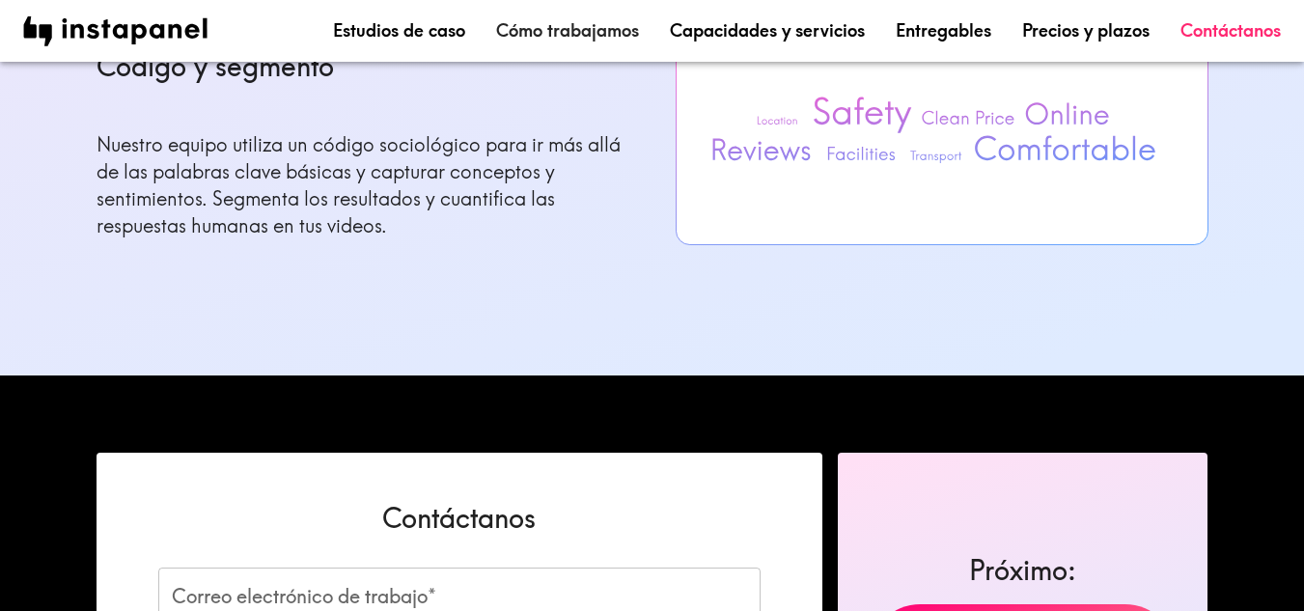
scroll to position [2499, 0]
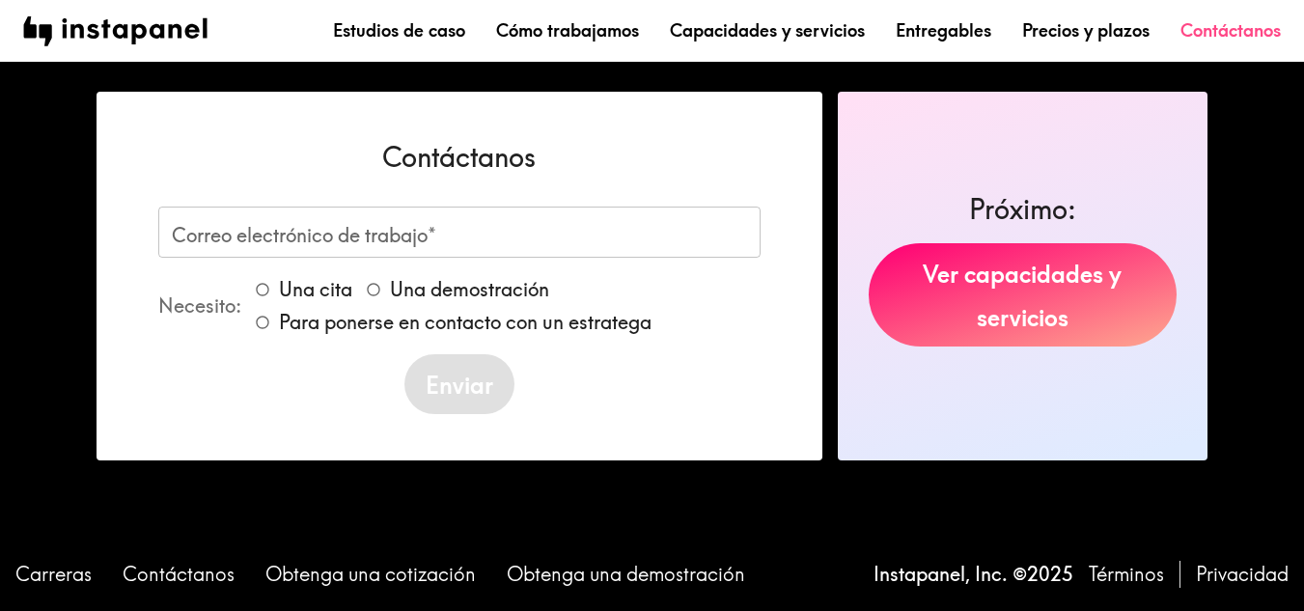
click at [1242, 25] on font "Contáctanos" at bounding box center [1231, 30] width 100 height 22
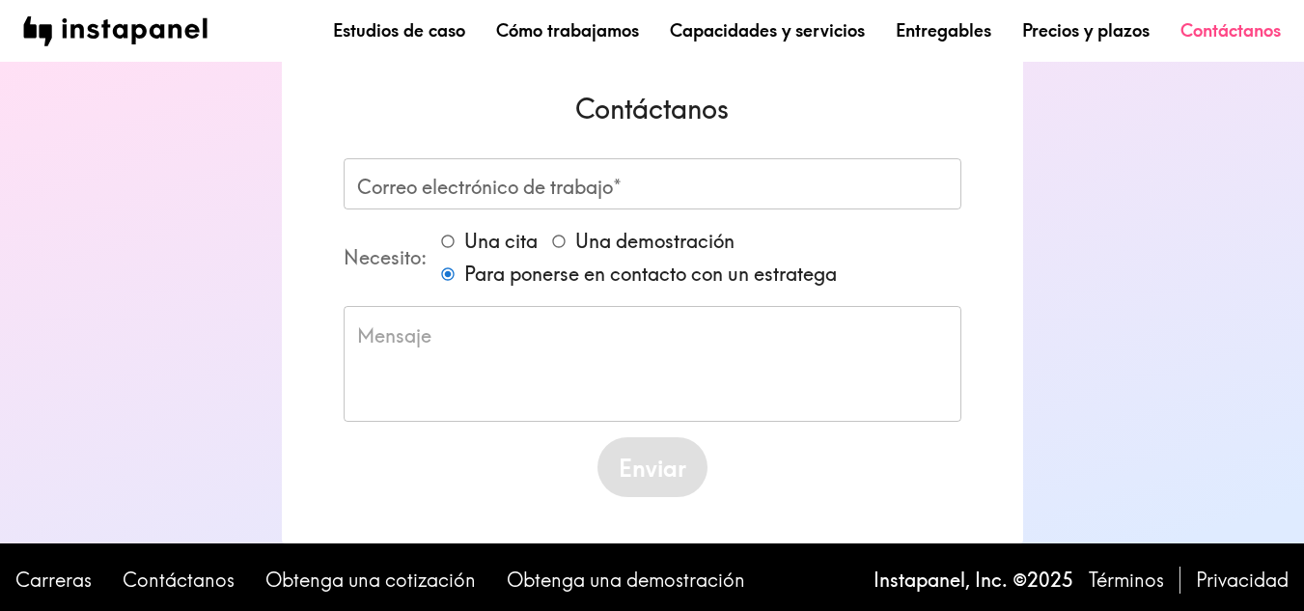
scroll to position [24, 0]
